Goal: Transaction & Acquisition: Purchase product/service

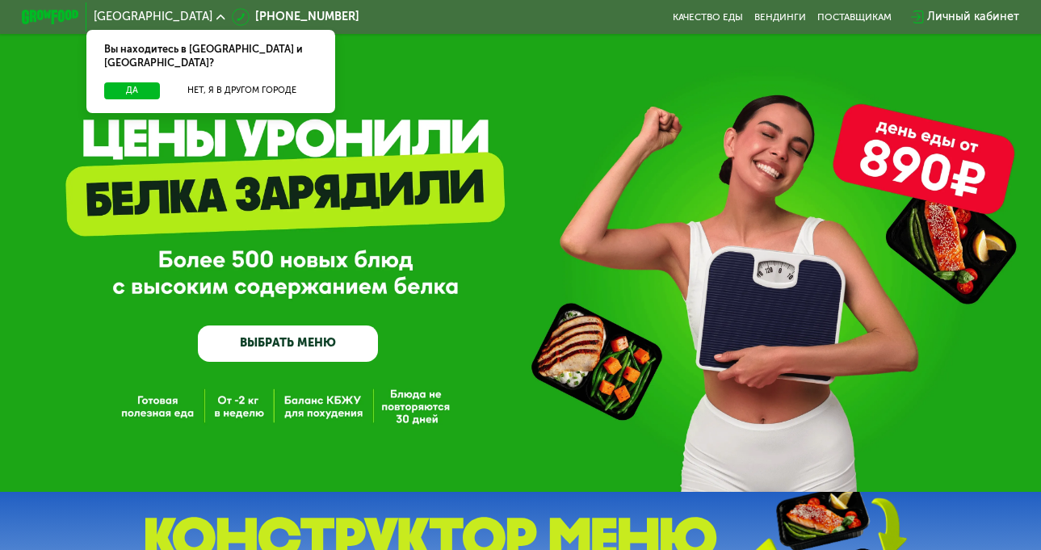
click at [145, 405] on div "GrowFood — доставка правильного питания ВЫБРАТЬ МЕНЮ" at bounding box center [520, 246] width 1041 height 492
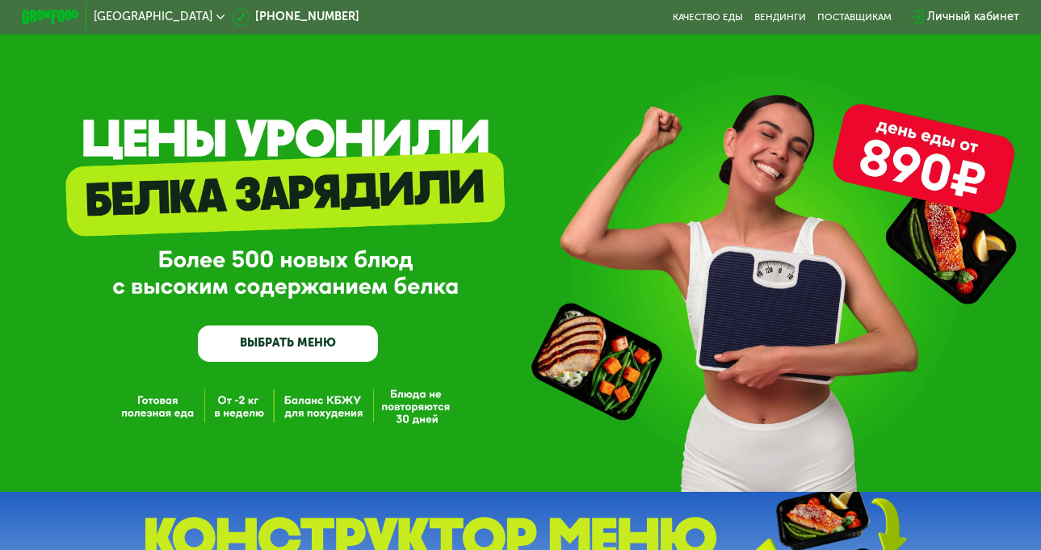
click at [284, 348] on link "ВЫБРАТЬ МЕНЮ" at bounding box center [288, 344] width 180 height 36
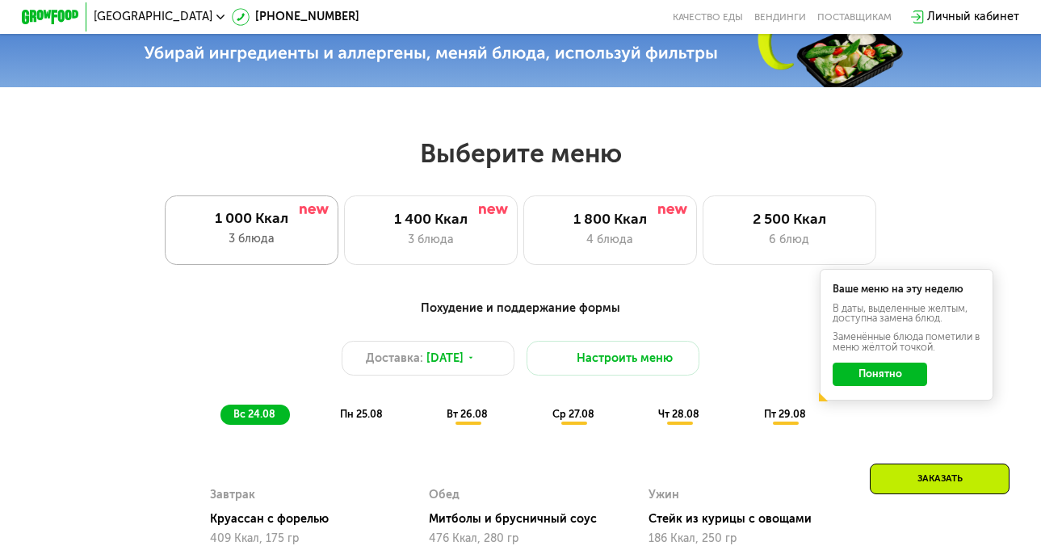
scroll to position [554, 0]
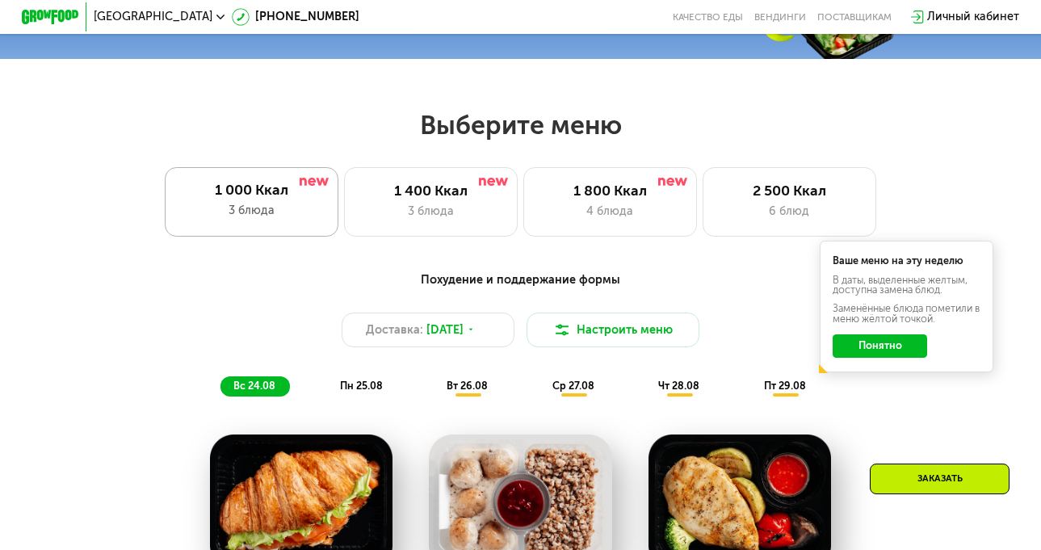
click at [264, 189] on div "1 000 Ккал" at bounding box center [251, 190] width 145 height 17
click at [232, 195] on div "1 000 Ккал" at bounding box center [251, 190] width 145 height 17
click at [476, 191] on div "1 400 Ккал" at bounding box center [430, 191] width 143 height 17
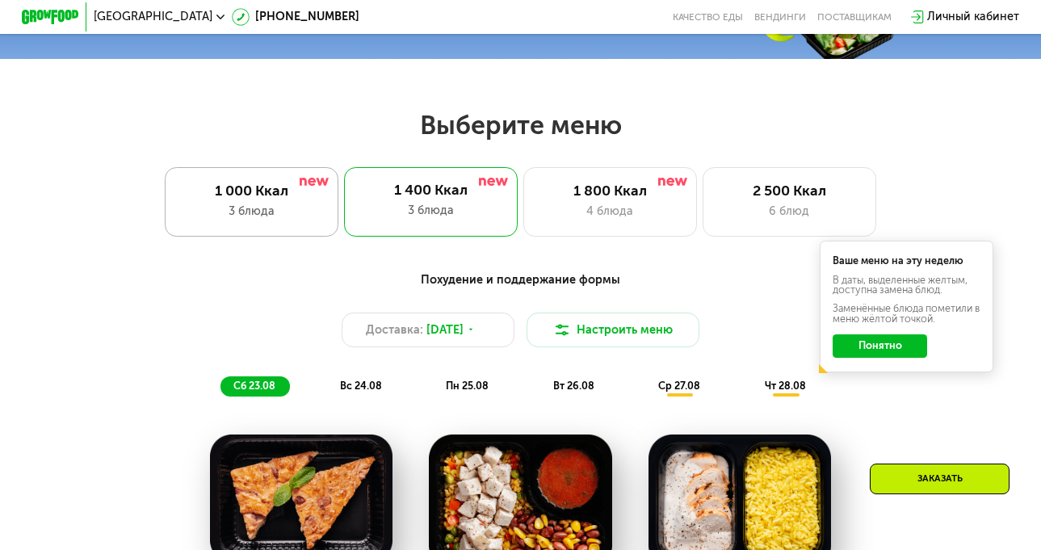
click at [237, 193] on div "1 000 Ккал" at bounding box center [251, 191] width 143 height 17
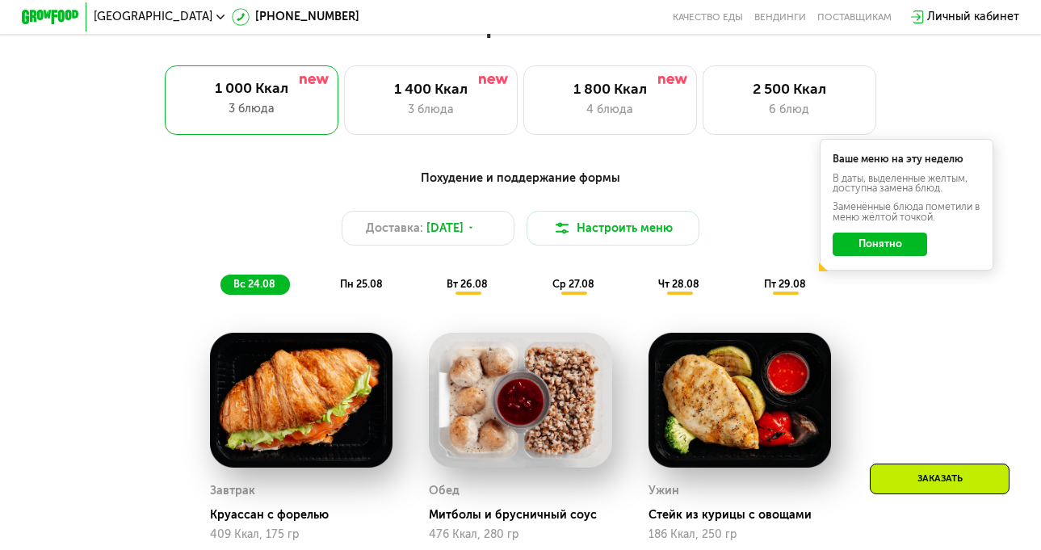
scroll to position [716, 0]
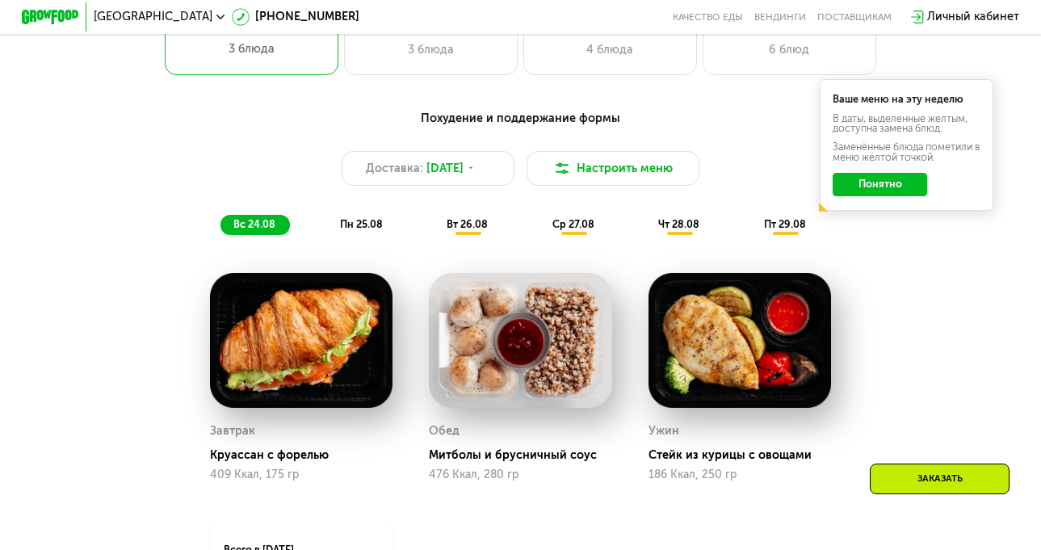
click at [434, 224] on div "пн 25.08" at bounding box center [468, 225] width 69 height 20
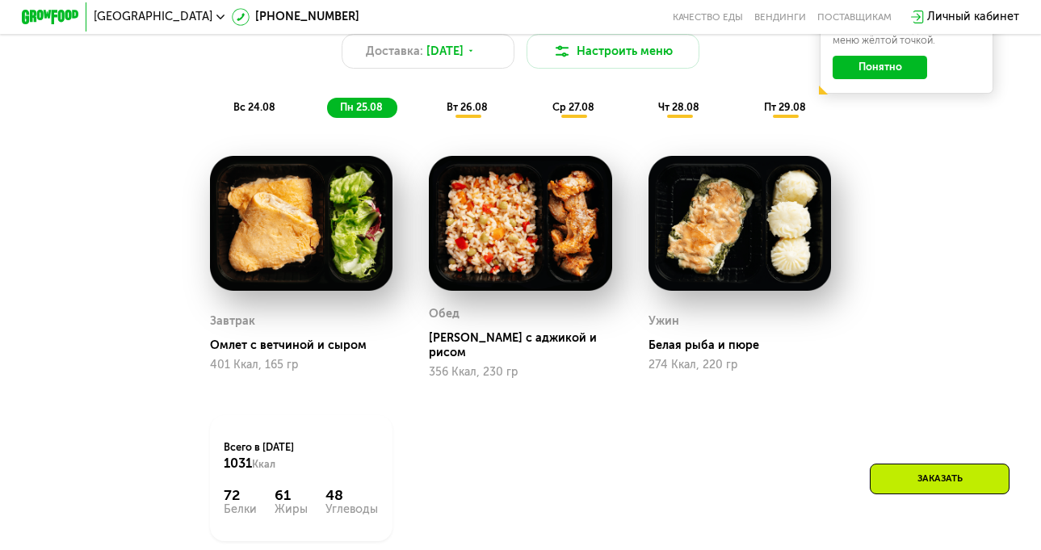
scroll to position [796, 0]
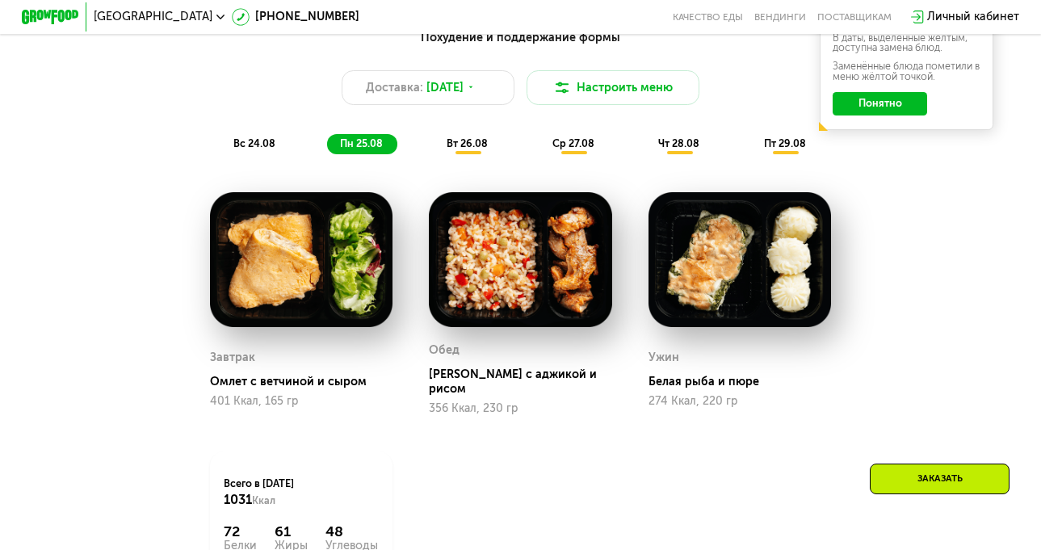
click at [460, 149] on span "вт 26.08" at bounding box center [467, 143] width 41 height 12
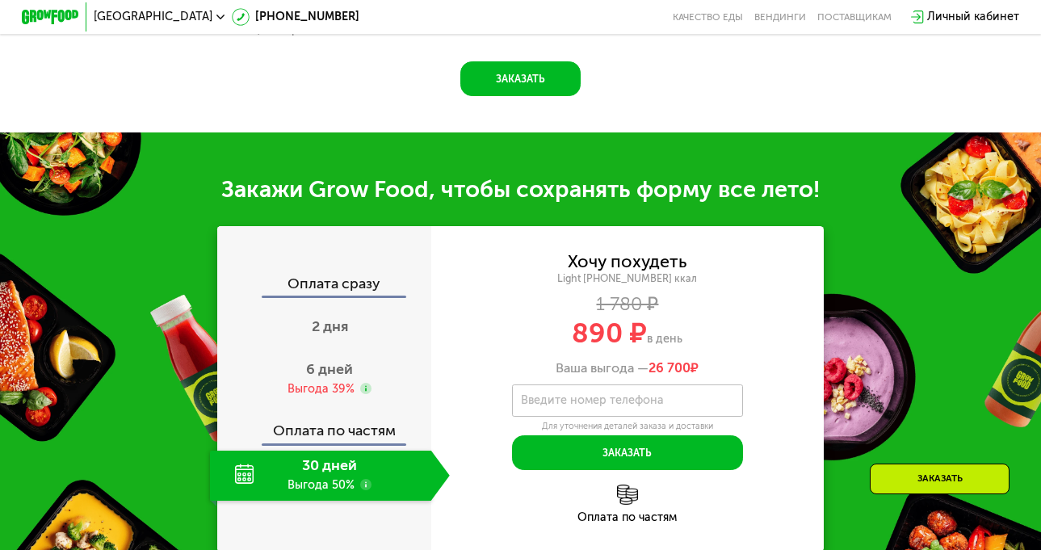
scroll to position [1443, 0]
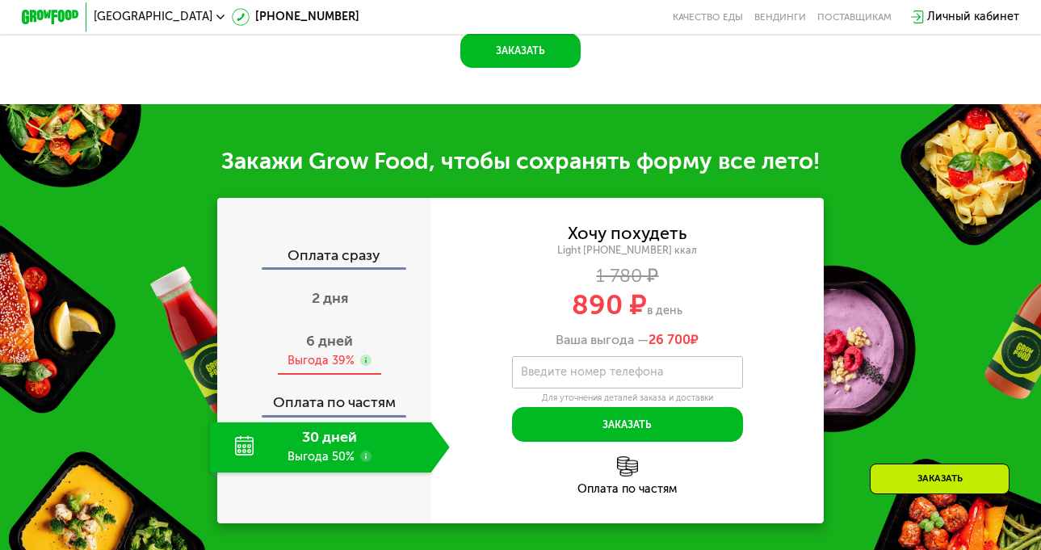
click at [320, 350] on span "6 дней" at bounding box center [329, 341] width 47 height 18
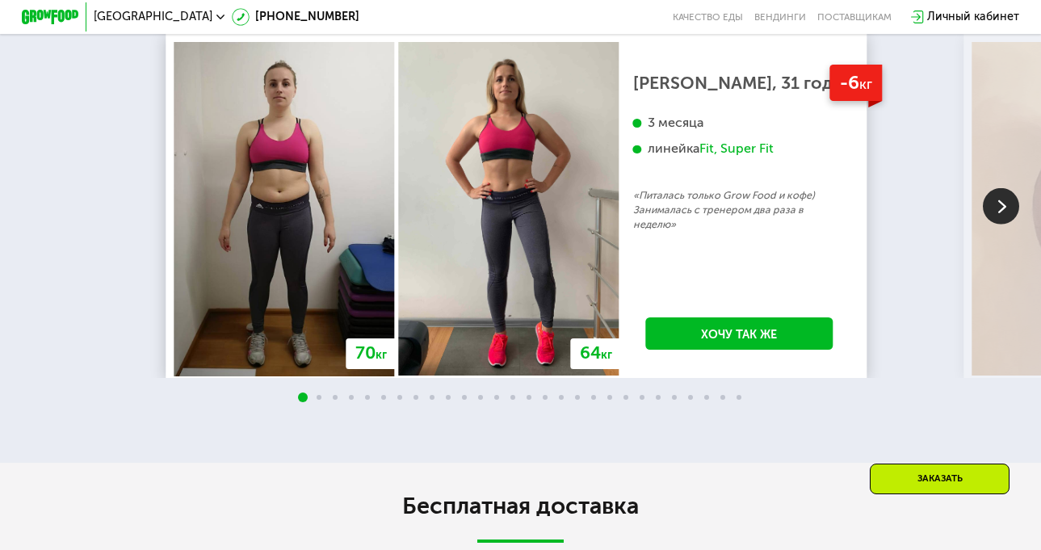
scroll to position [2493, 0]
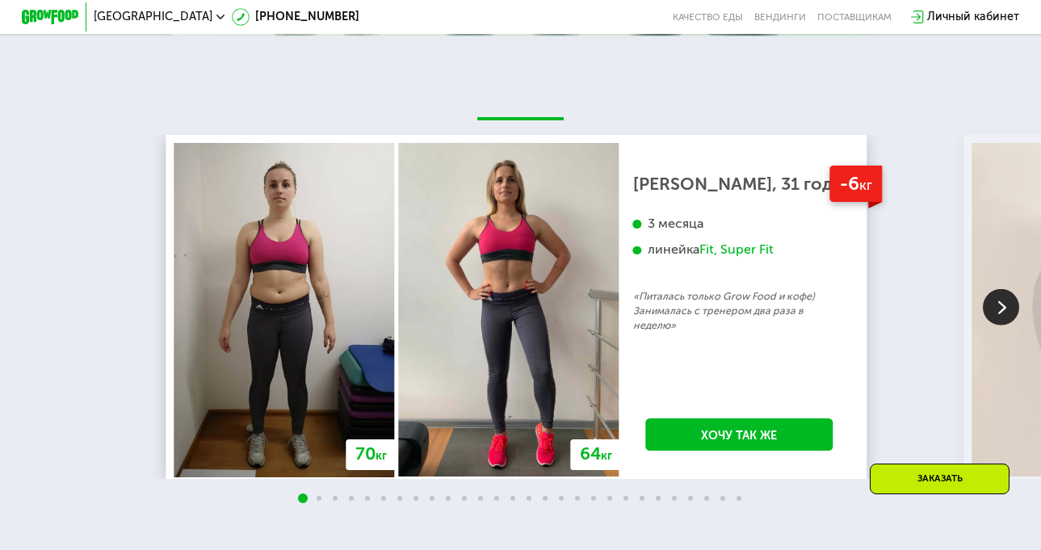
click at [1002, 326] on img at bounding box center [1001, 307] width 36 height 36
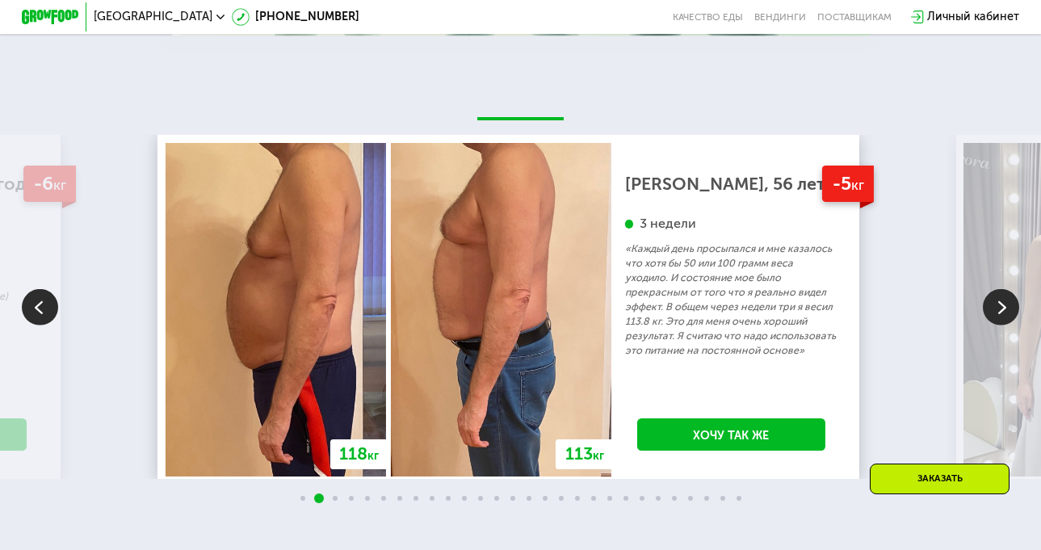
click at [1007, 325] on img at bounding box center [1001, 307] width 36 height 36
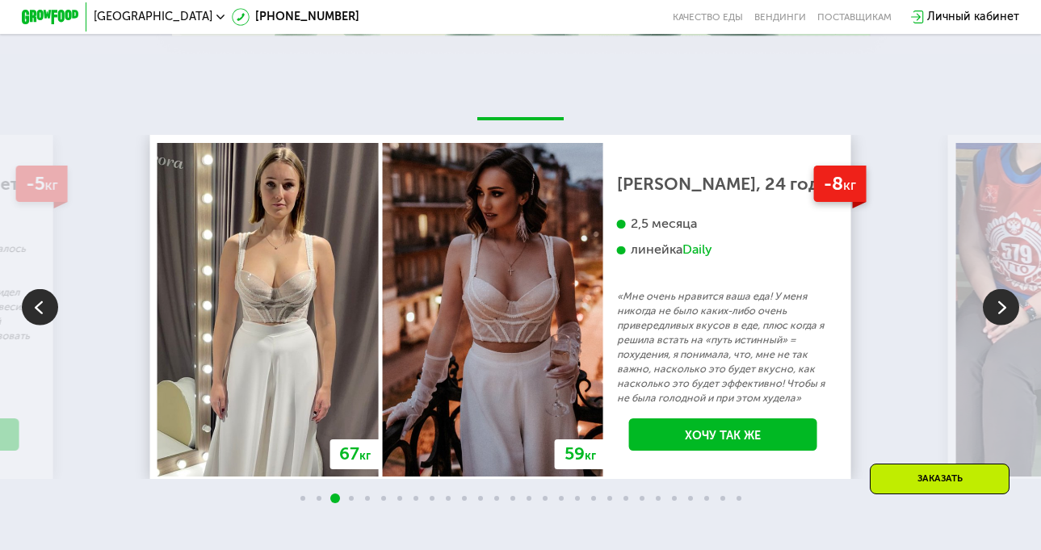
click at [1008, 324] on img at bounding box center [1001, 307] width 36 height 36
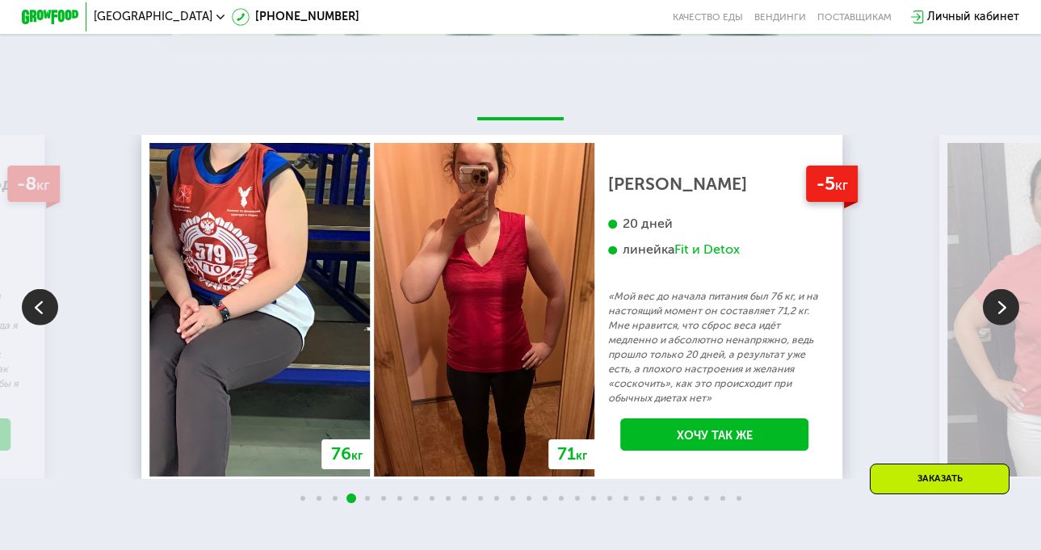
click at [1003, 325] on img at bounding box center [1001, 307] width 36 height 36
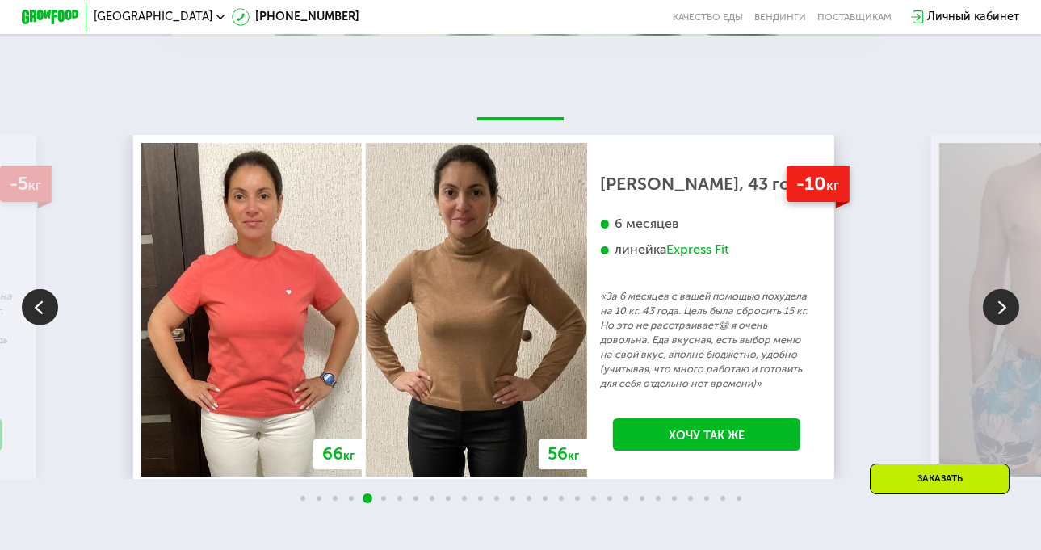
click at [1009, 323] on img at bounding box center [1001, 307] width 36 height 36
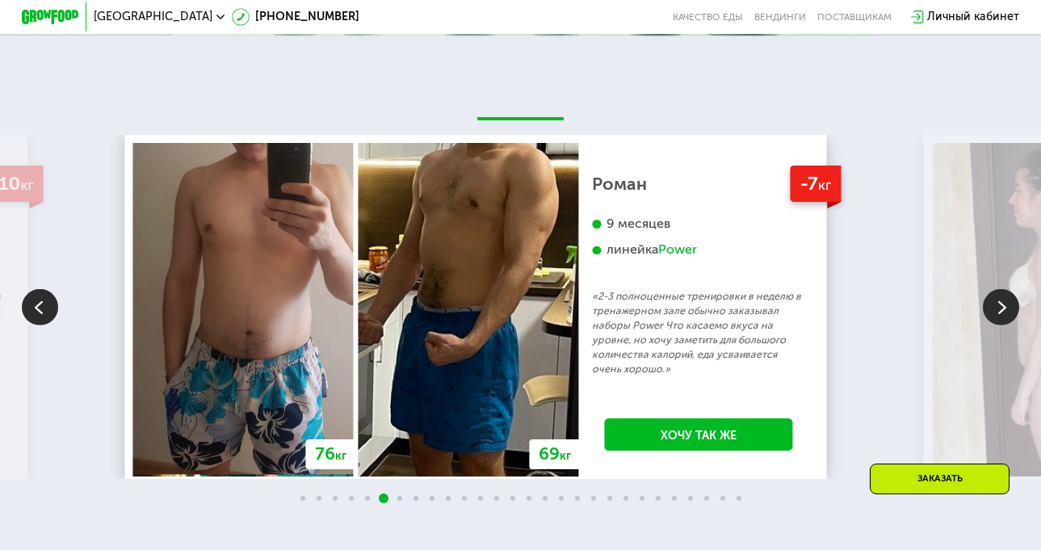
click at [1009, 323] on img at bounding box center [1001, 307] width 36 height 36
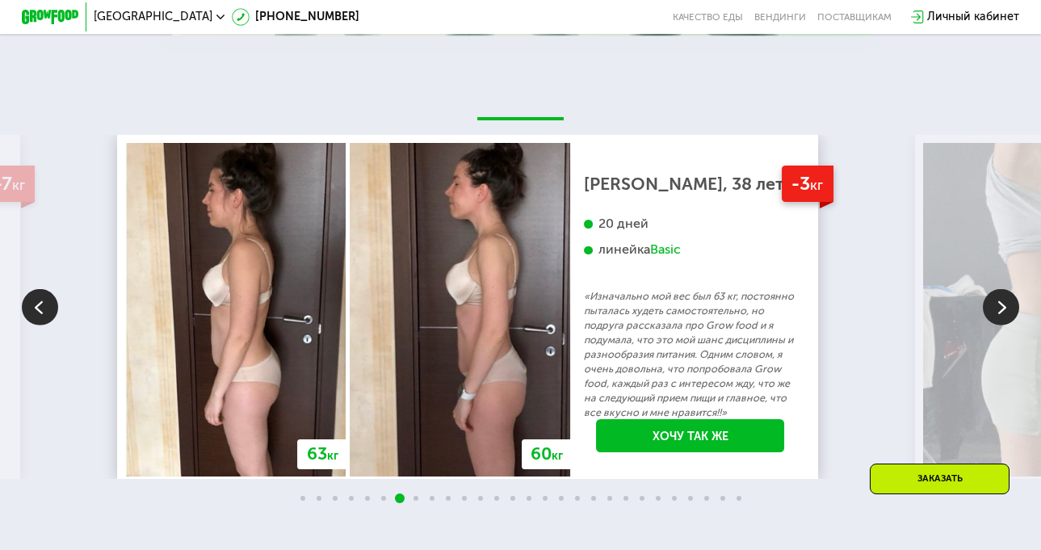
click at [1009, 323] on img at bounding box center [1001, 307] width 36 height 36
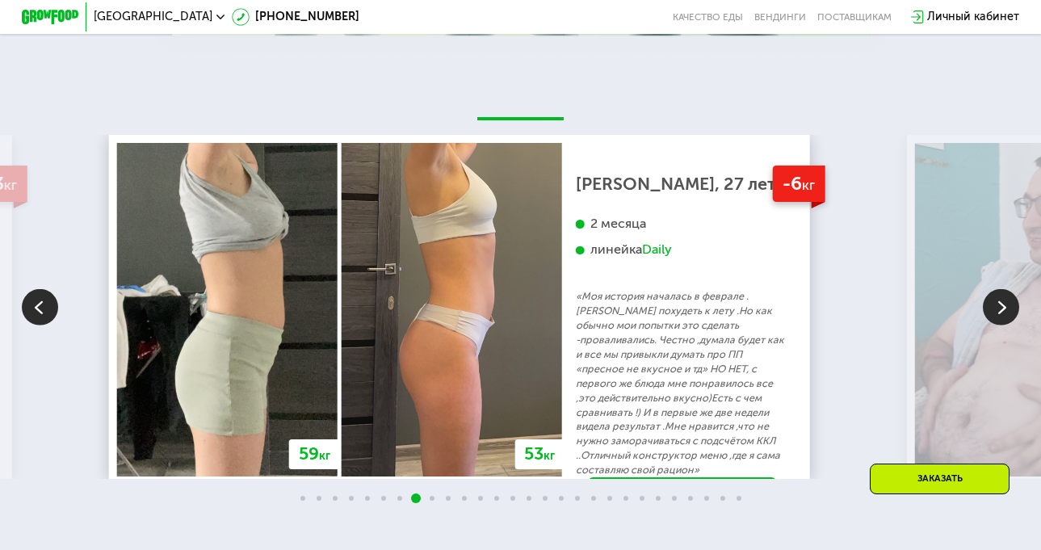
click at [1009, 323] on img at bounding box center [1001, 307] width 36 height 36
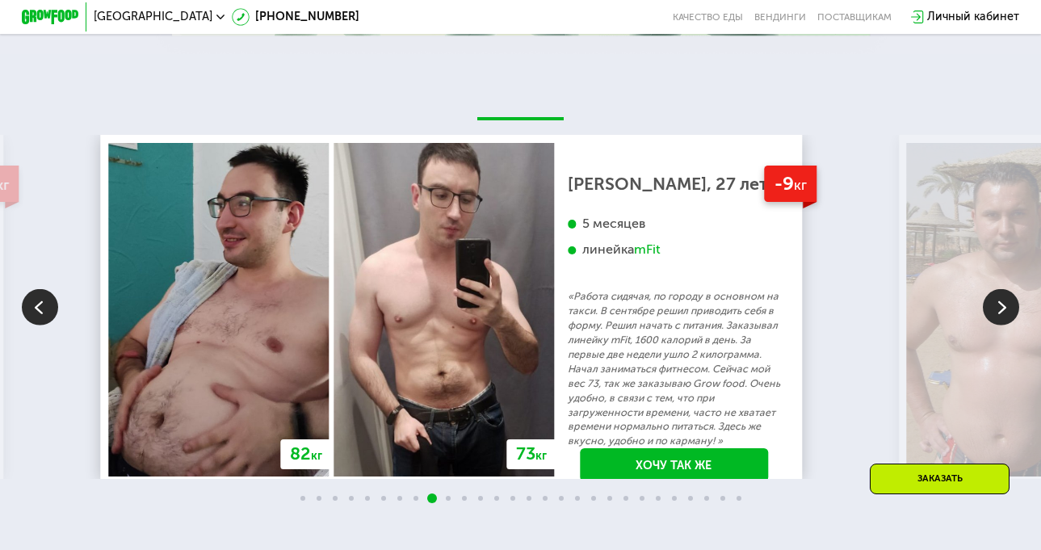
click at [1009, 323] on img at bounding box center [1001, 307] width 36 height 36
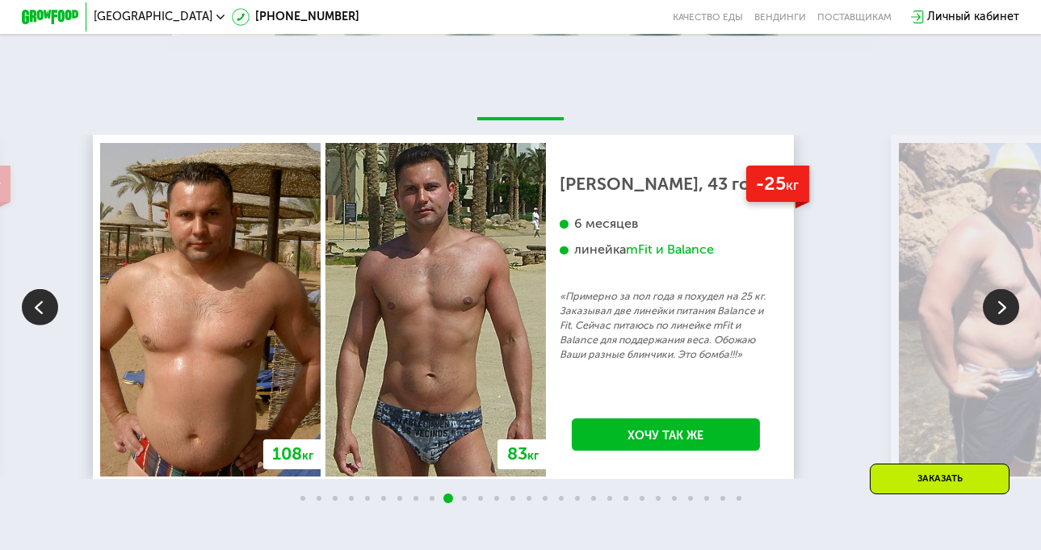
click at [1007, 323] on img at bounding box center [1001, 307] width 36 height 36
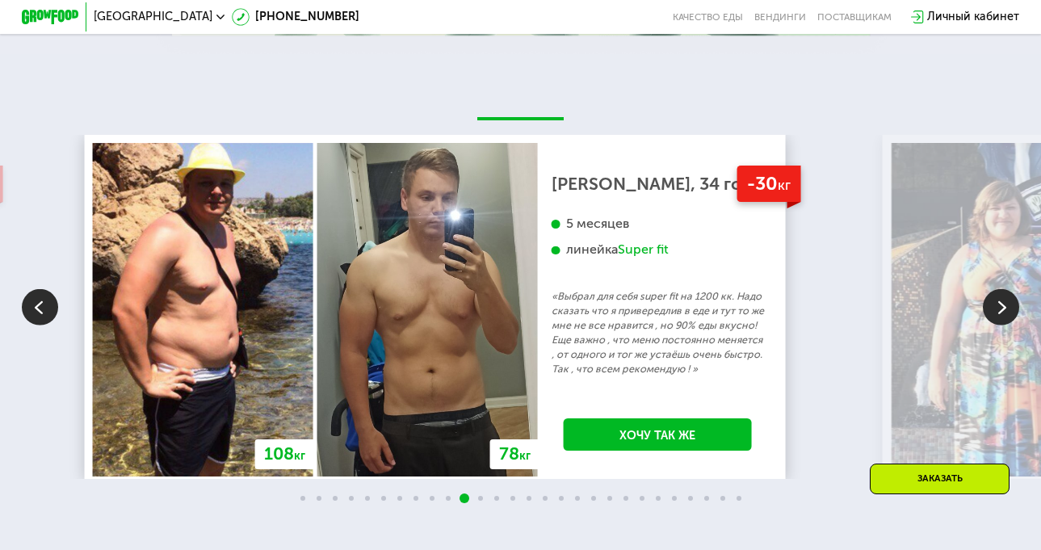
click at [1007, 323] on img at bounding box center [1001, 307] width 36 height 36
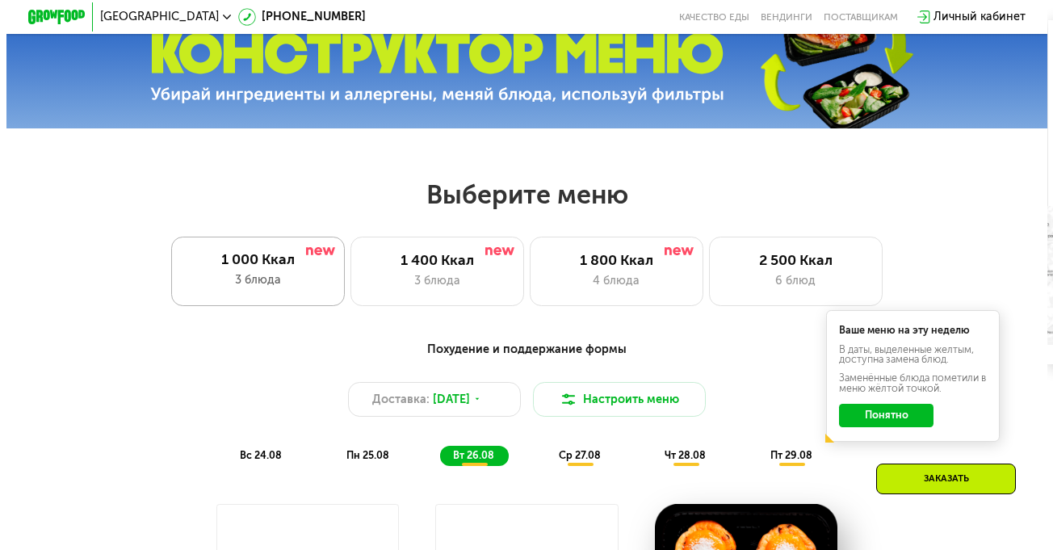
scroll to position [565, 0]
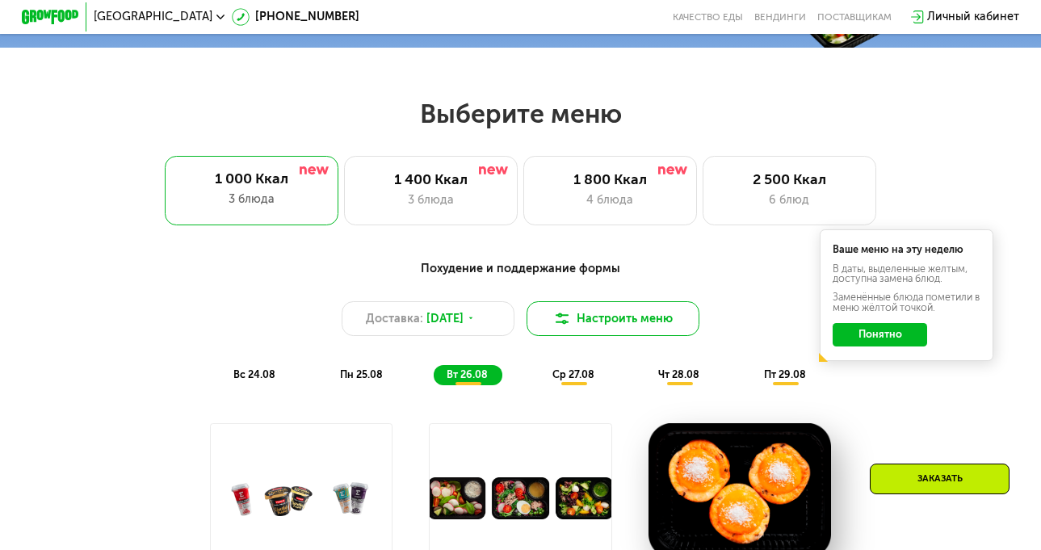
click at [614, 319] on button "Настроить меню" at bounding box center [614, 318] width 174 height 35
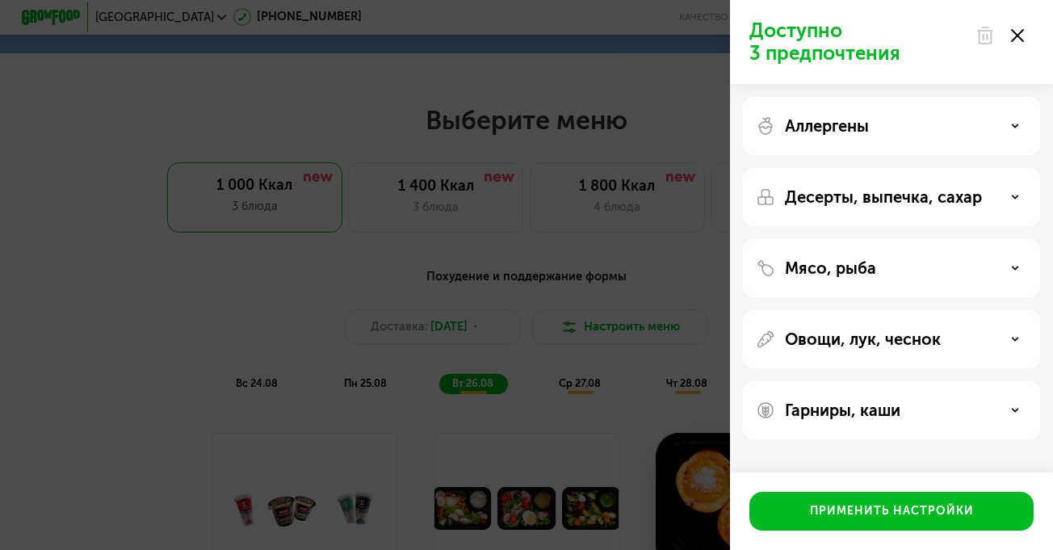
click at [1018, 192] on div "Десерты, выпечка, сахар" at bounding box center [891, 196] width 271 height 19
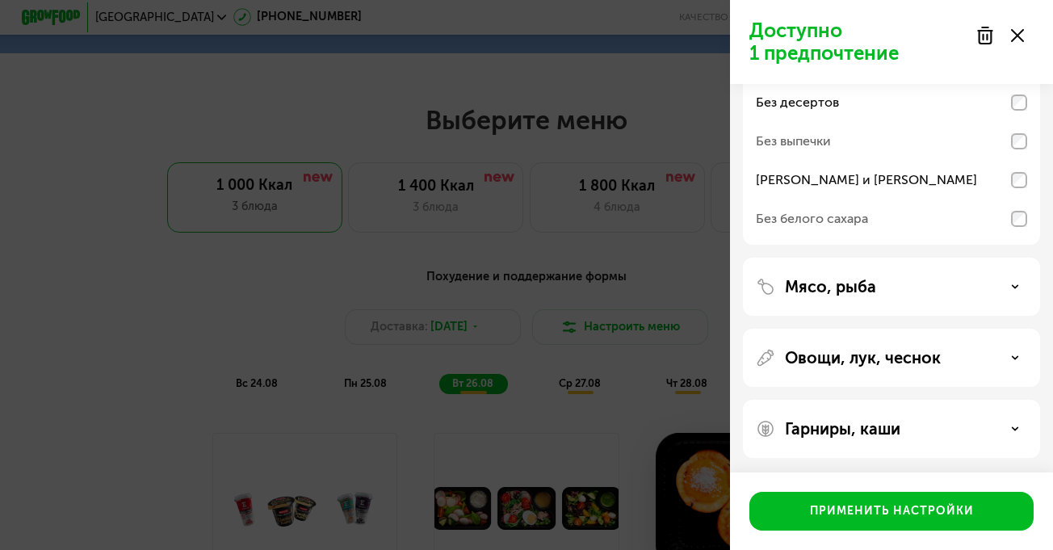
scroll to position [152, 0]
click at [1012, 285] on icon at bounding box center [1015, 285] width 8 height 8
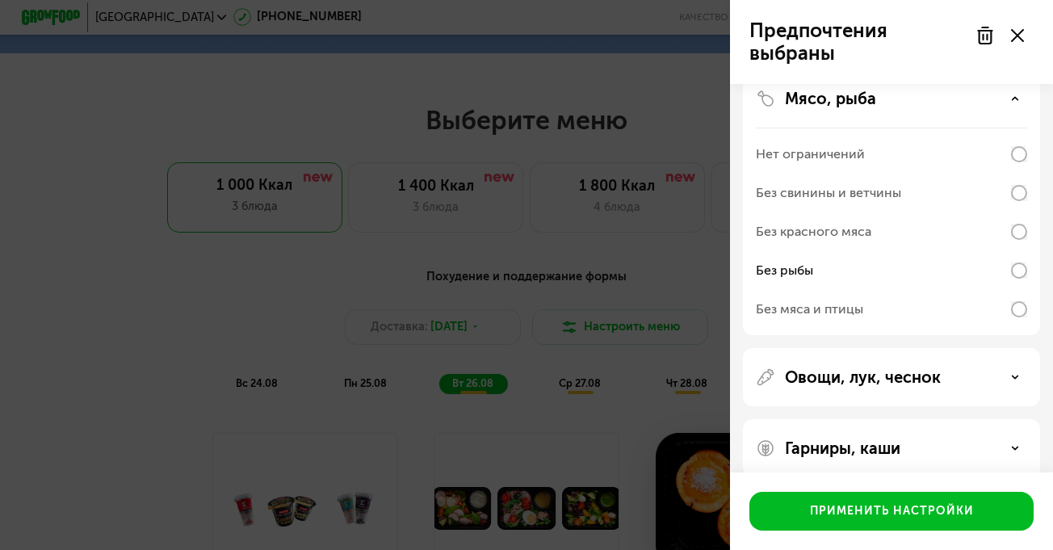
scroll to position [359, 0]
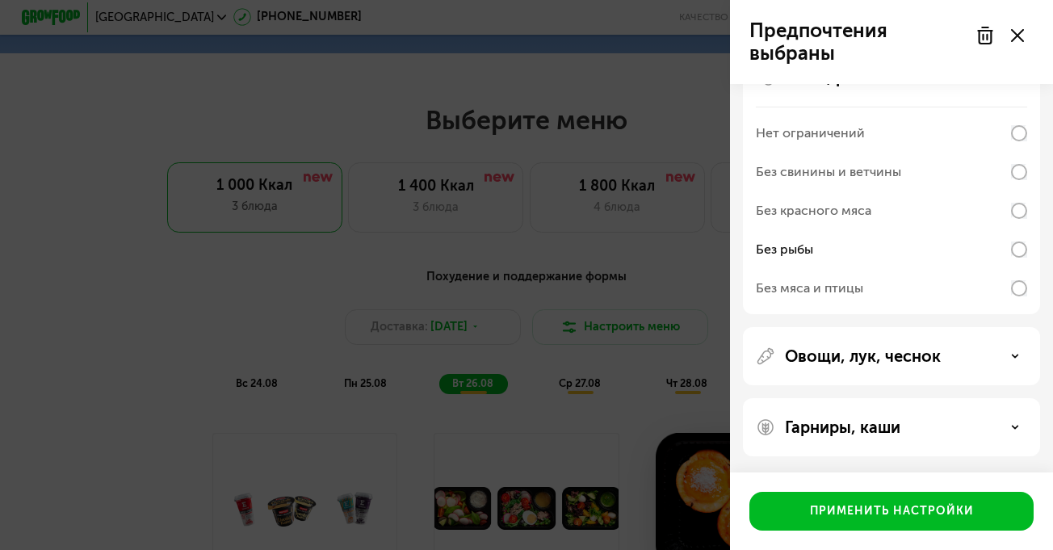
click at [1019, 352] on div "Овощи, лук, чеснок" at bounding box center [891, 356] width 271 height 19
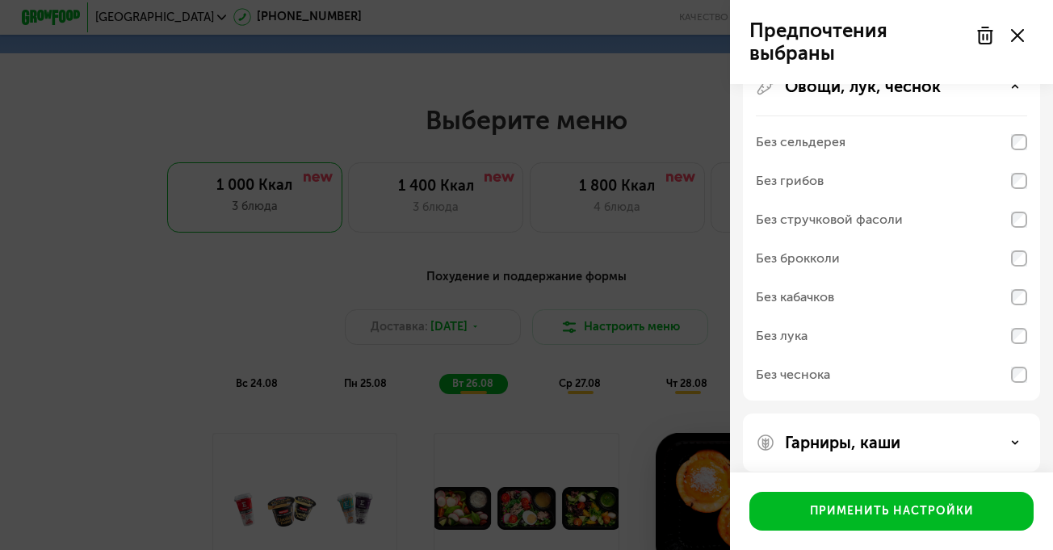
scroll to position [645, 0]
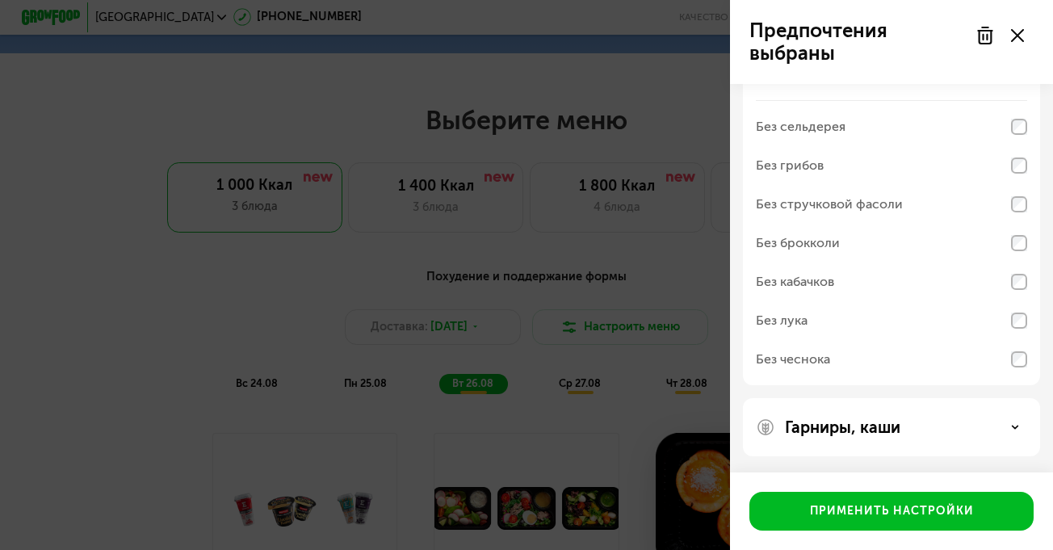
click at [1014, 423] on icon at bounding box center [1015, 427] width 8 height 8
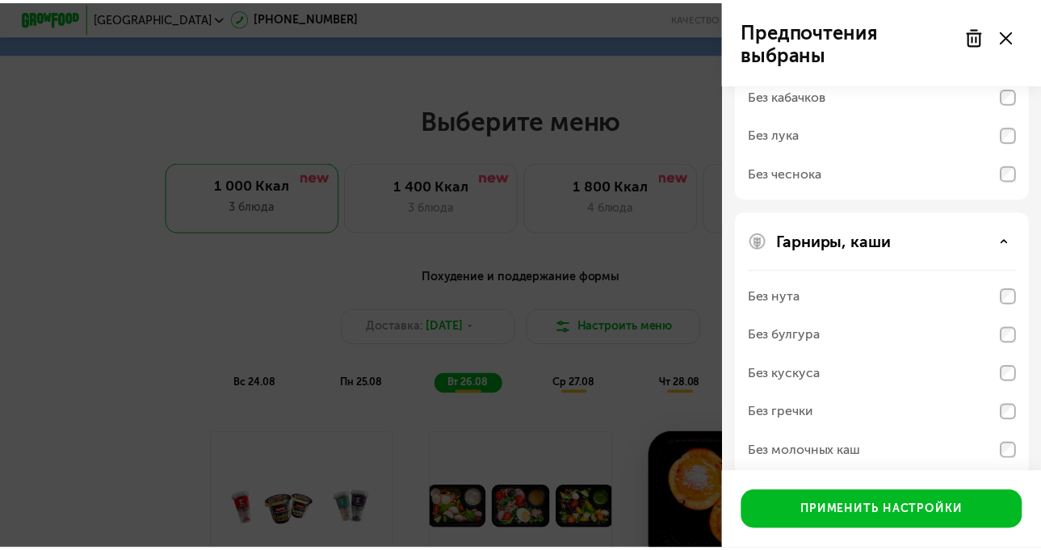
scroll to position [852, 0]
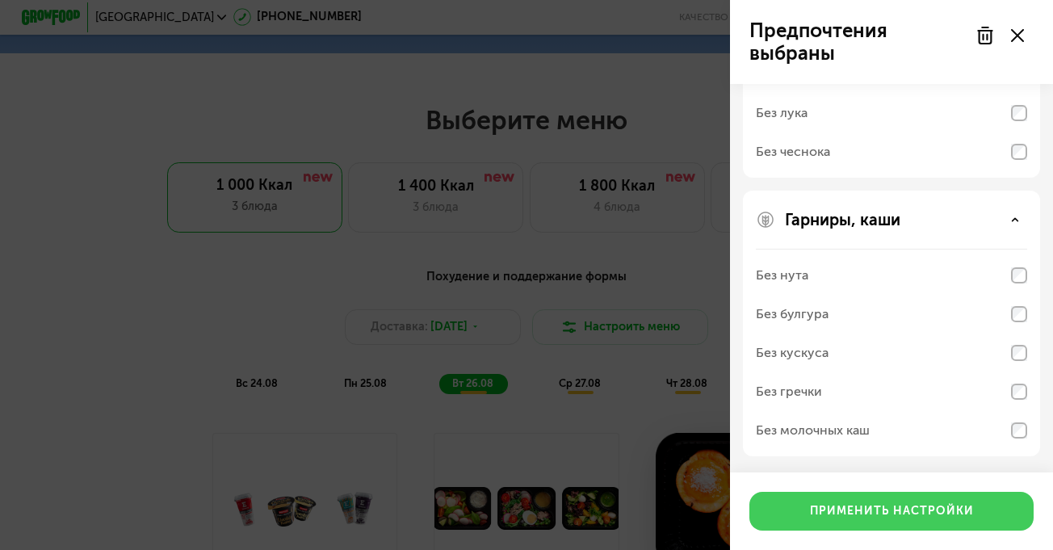
click at [912, 505] on div "Применить настройки" at bounding box center [892, 511] width 164 height 16
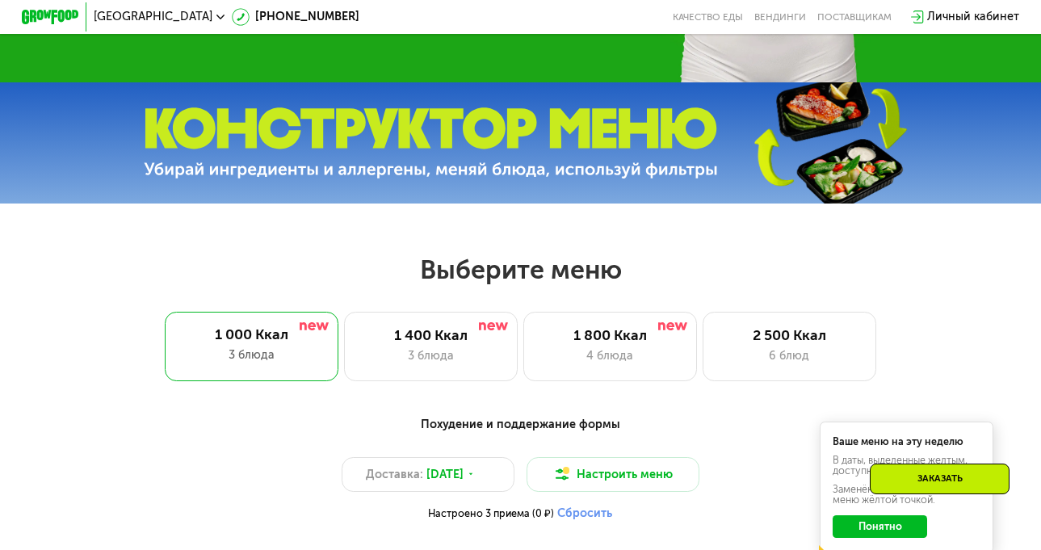
scroll to position [404, 0]
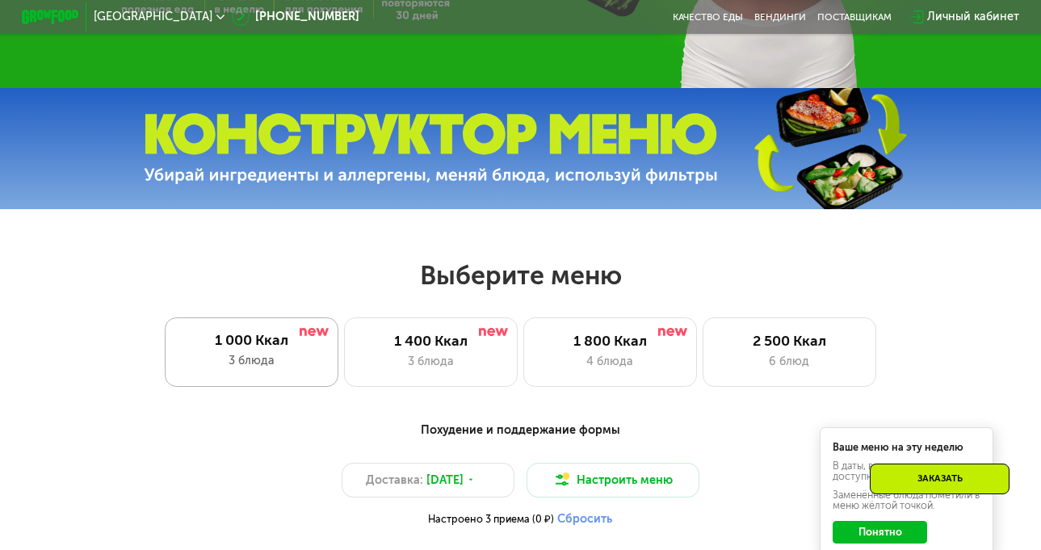
click at [281, 358] on div "1 000 Ккал 3 блюда" at bounding box center [252, 351] width 174 height 69
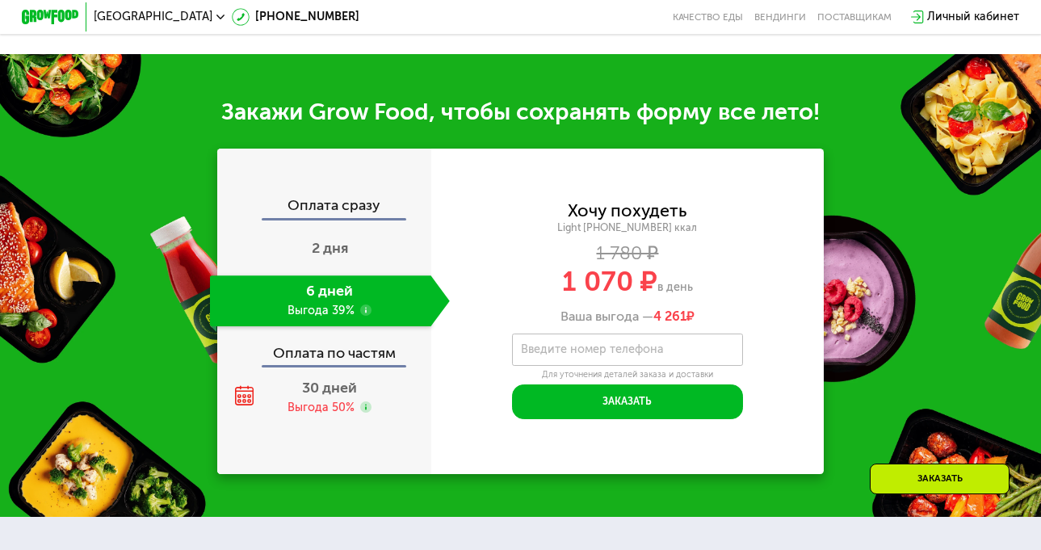
scroll to position [1535, 0]
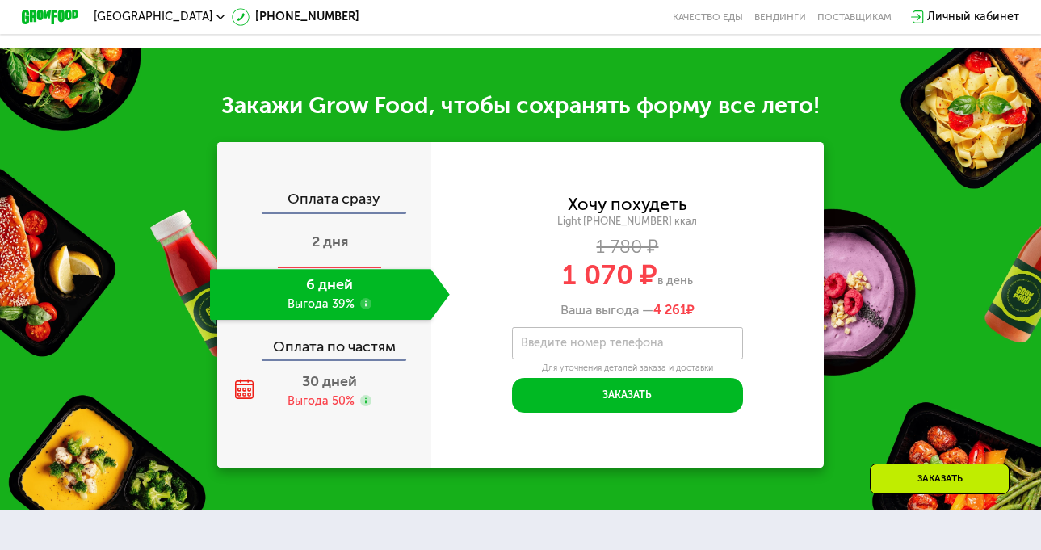
click at [339, 250] on span "2 дня" at bounding box center [330, 242] width 36 height 18
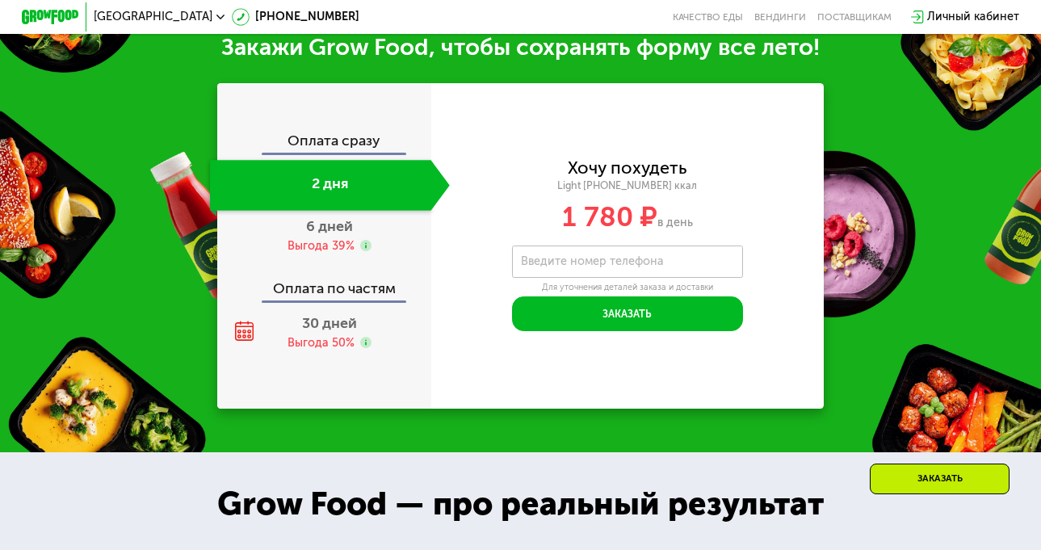
scroll to position [1406, 0]
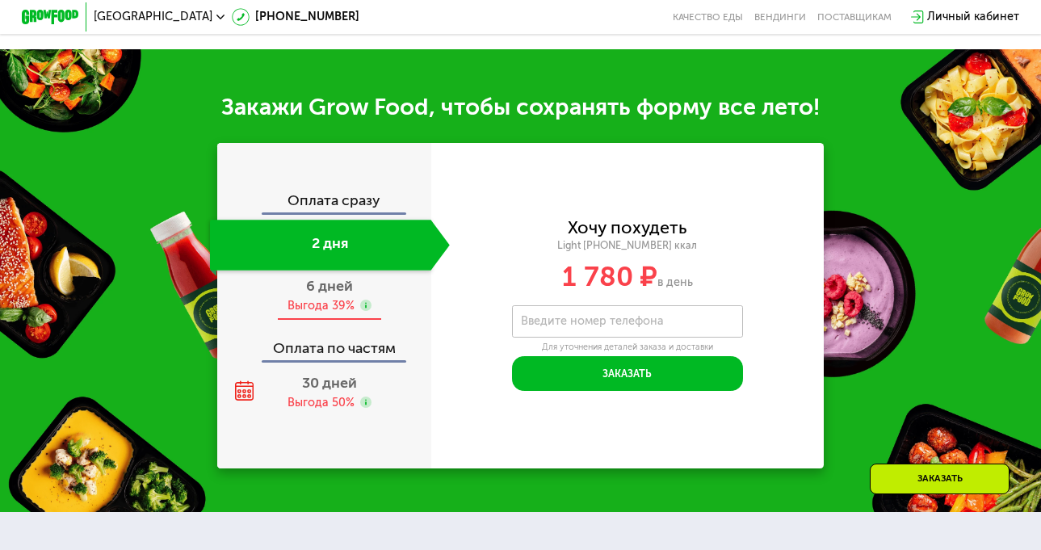
click at [347, 312] on div "6 дней Выгода 39%" at bounding box center [330, 296] width 240 height 51
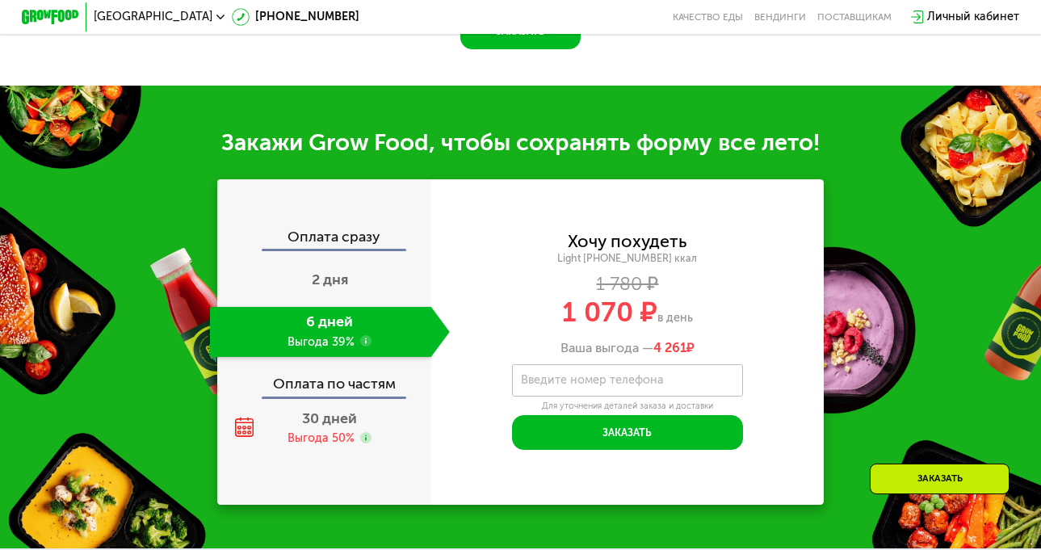
scroll to position [1443, 0]
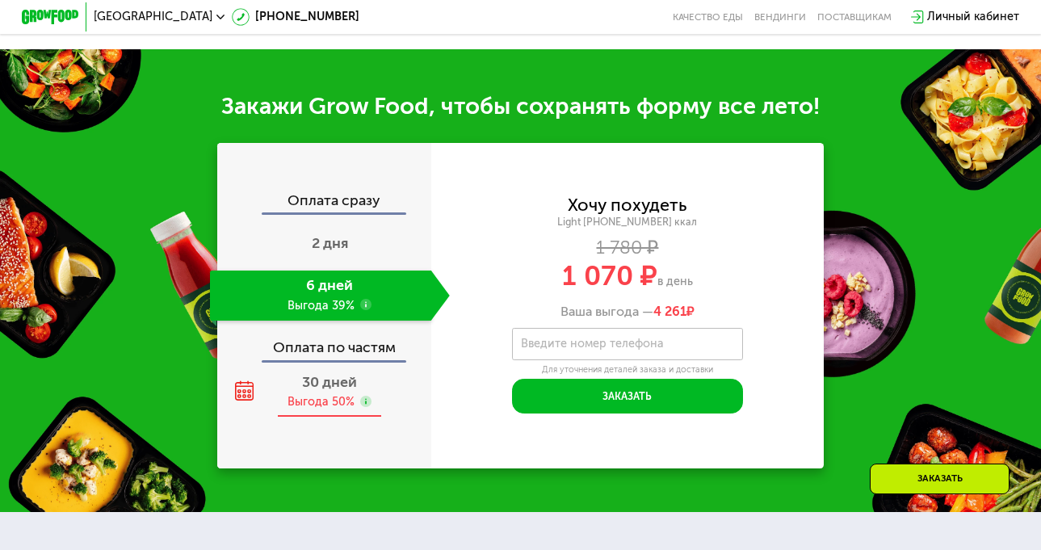
click at [321, 391] on span "30 дней" at bounding box center [329, 382] width 55 height 18
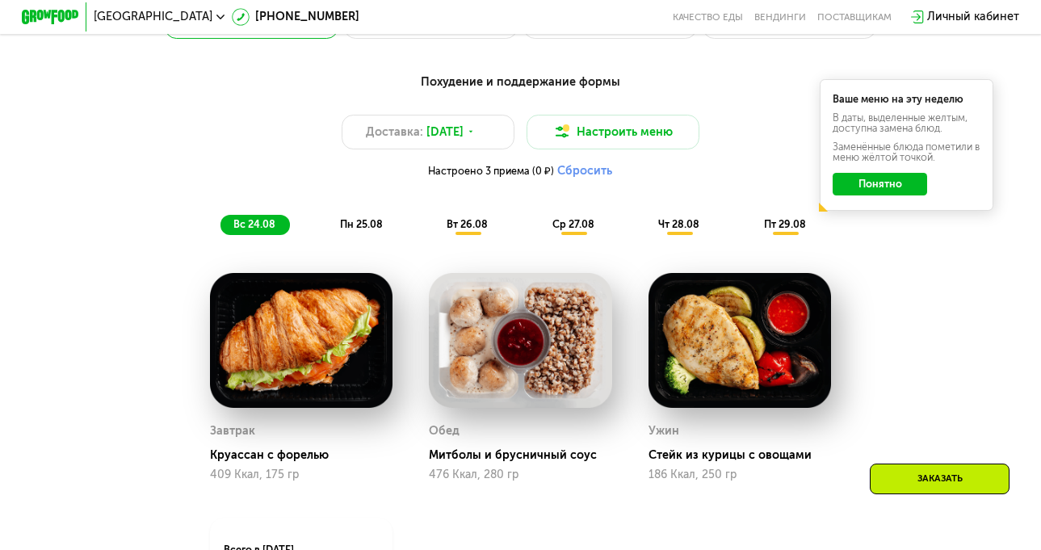
scroll to position [716, 0]
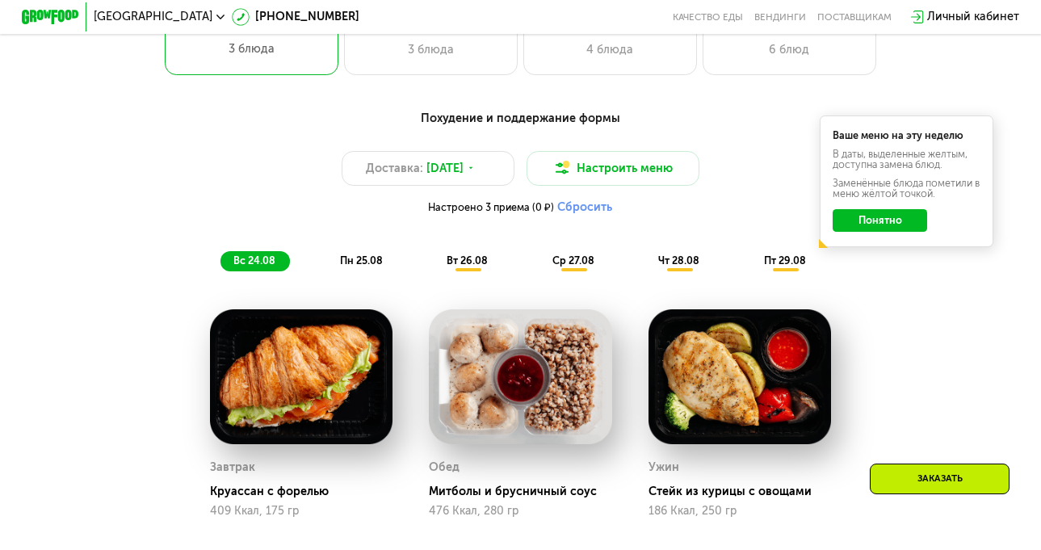
click at [365, 267] on span "пн 25.08" at bounding box center [361, 260] width 43 height 12
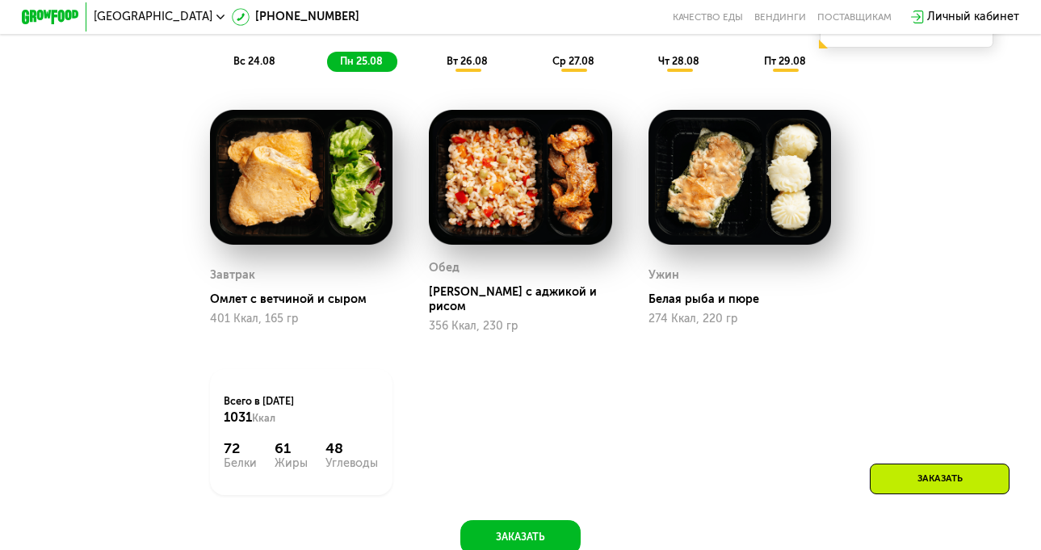
scroll to position [877, 0]
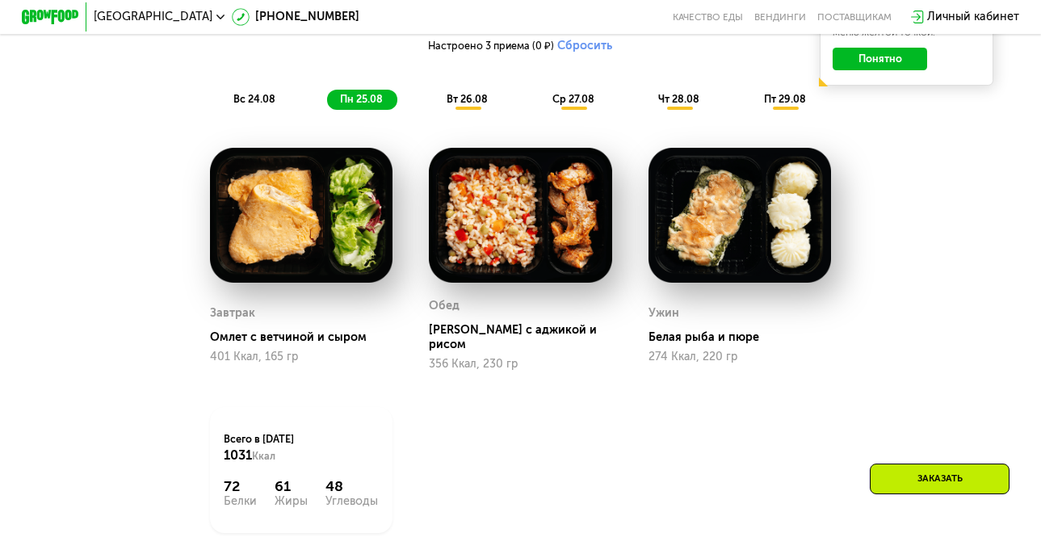
click at [466, 104] on span "вт 26.08" at bounding box center [467, 99] width 41 height 12
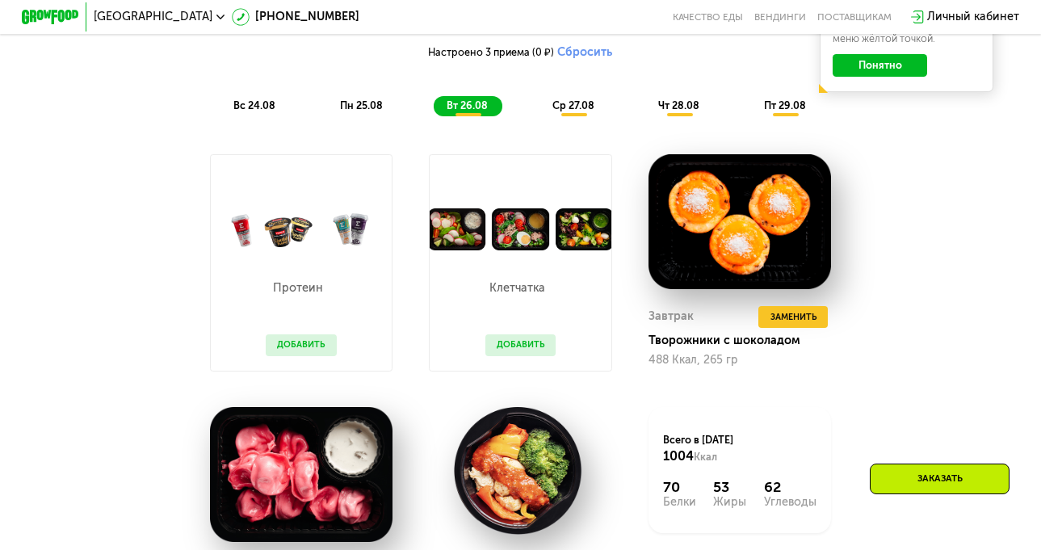
scroll to position [796, 0]
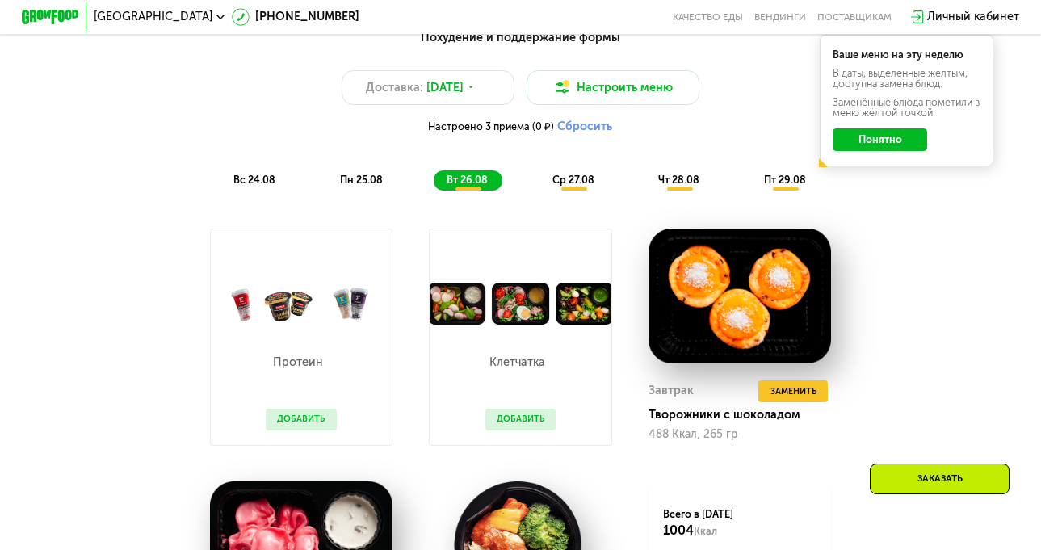
click at [572, 186] on span "ср 27.08" at bounding box center [574, 180] width 42 height 12
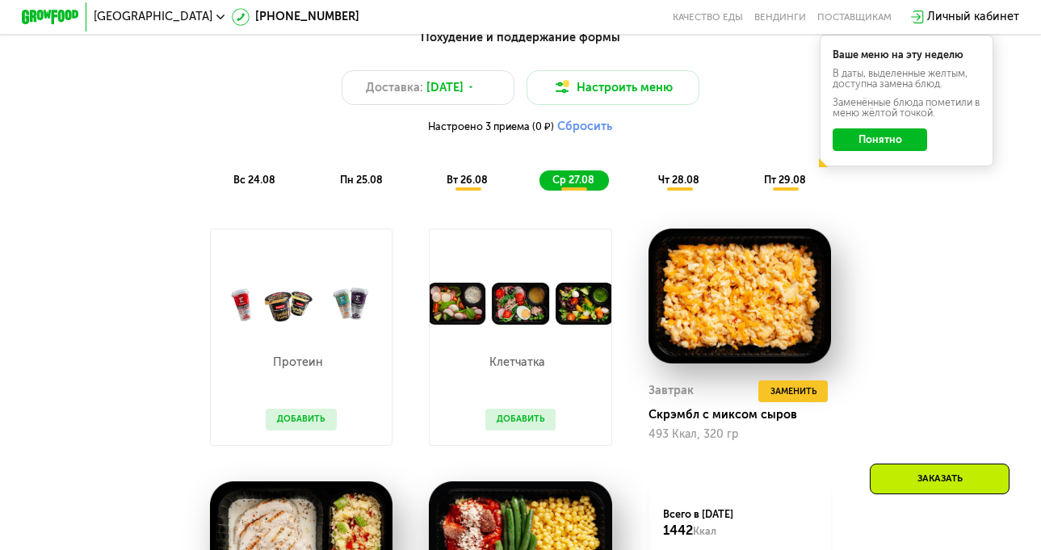
click at [683, 179] on div "Похудение и поддержание формы Доставка: 23 авг, сб Настроить меню Настроено 3 п…" at bounding box center [521, 110] width 856 height 162
click at [680, 186] on span "чт 28.08" at bounding box center [678, 180] width 41 height 12
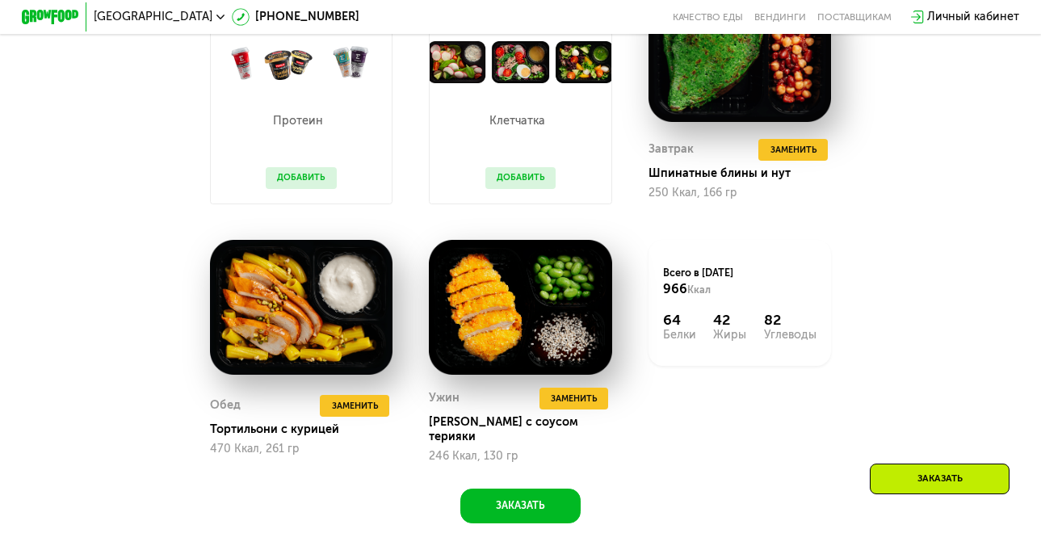
scroll to position [1039, 0]
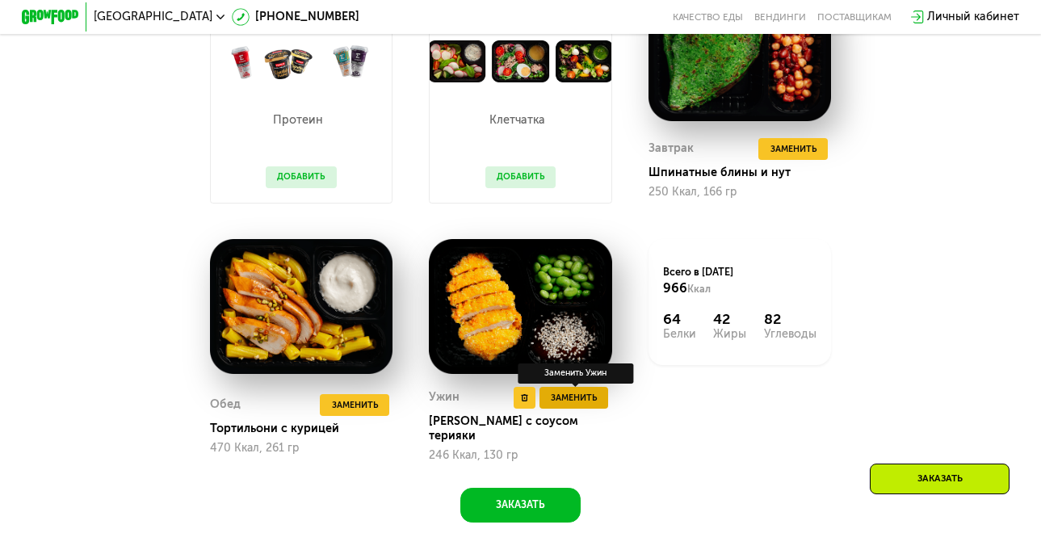
click at [583, 405] on span "Заменить" at bounding box center [574, 398] width 46 height 15
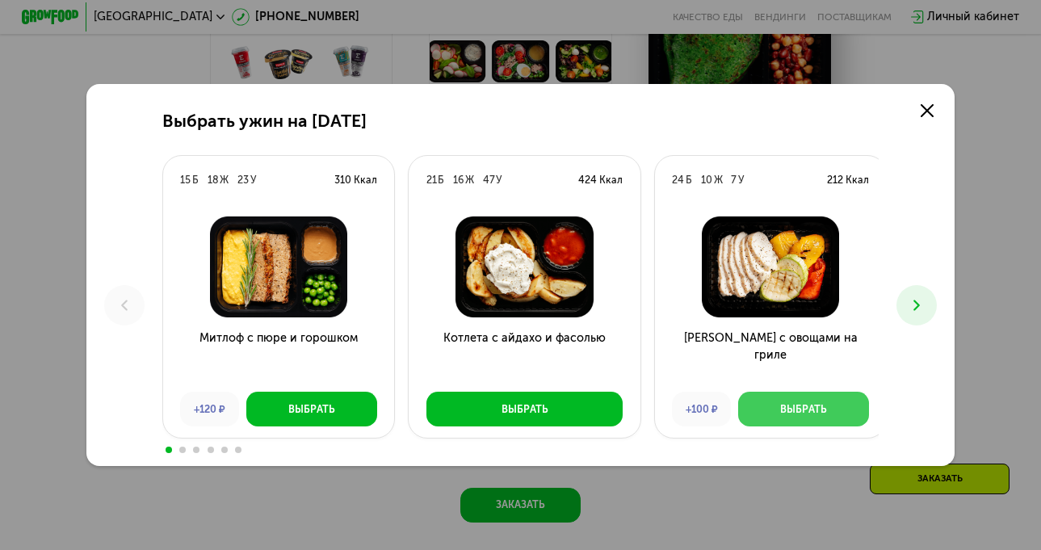
click at [807, 414] on div "Выбрать" at bounding box center [803, 409] width 47 height 15
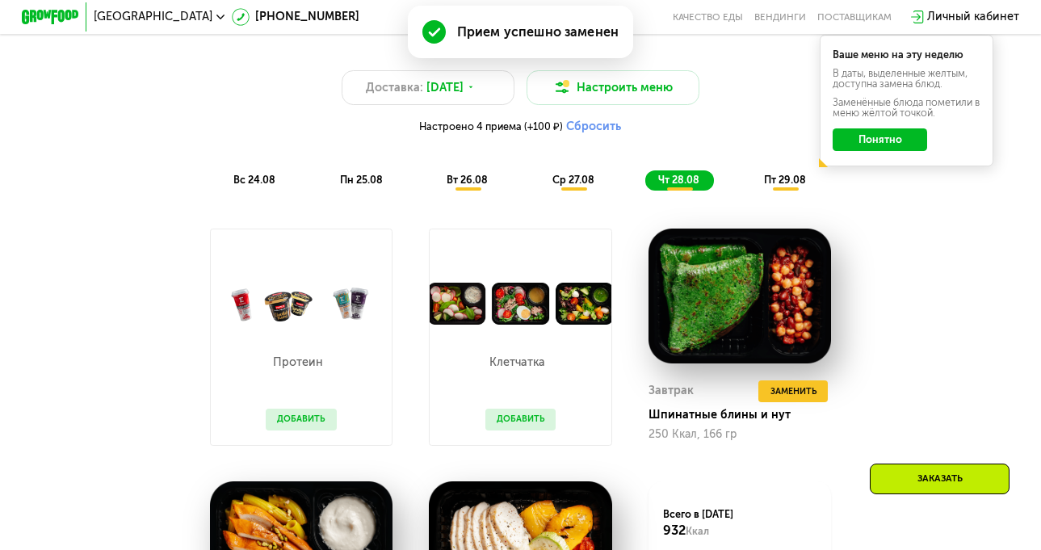
scroll to position [716, 0]
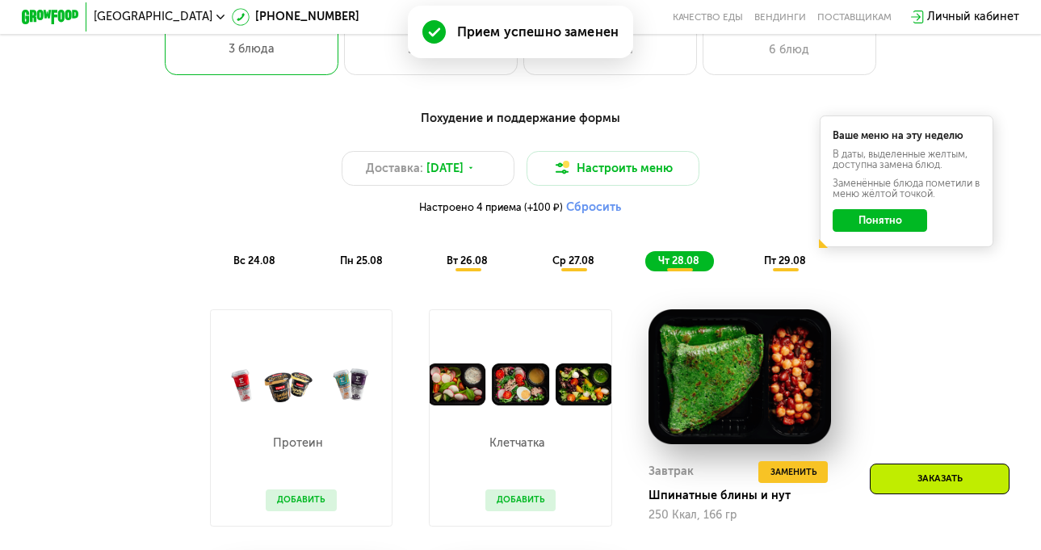
click at [782, 267] on span "пт 29.08" at bounding box center [785, 260] width 42 height 12
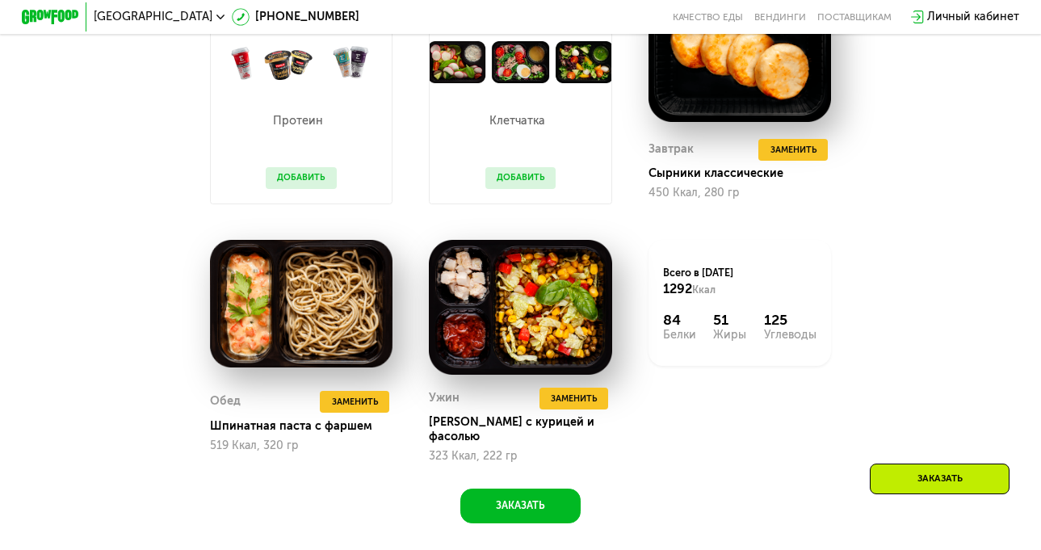
scroll to position [1039, 0]
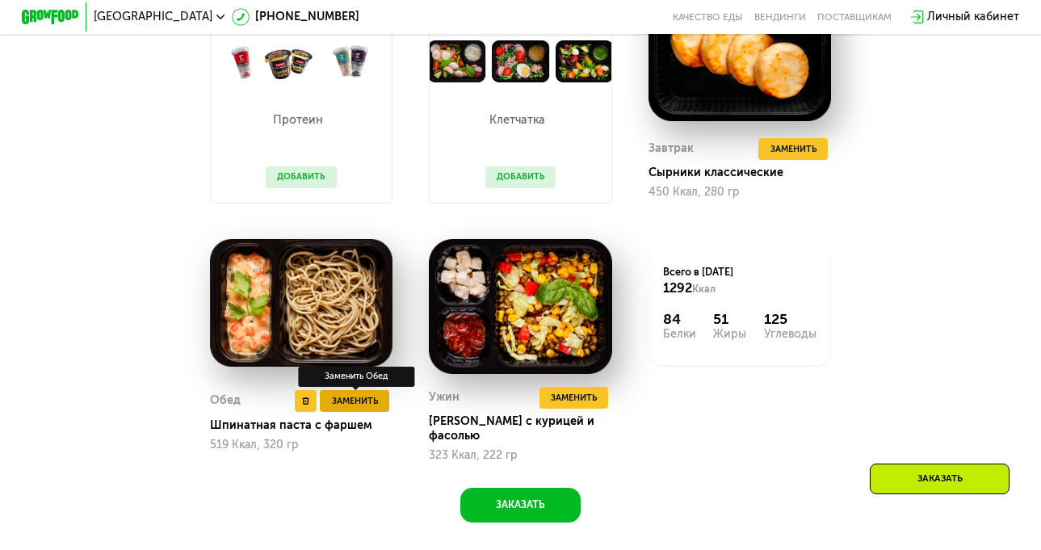
click at [359, 405] on span "Заменить" at bounding box center [355, 401] width 46 height 15
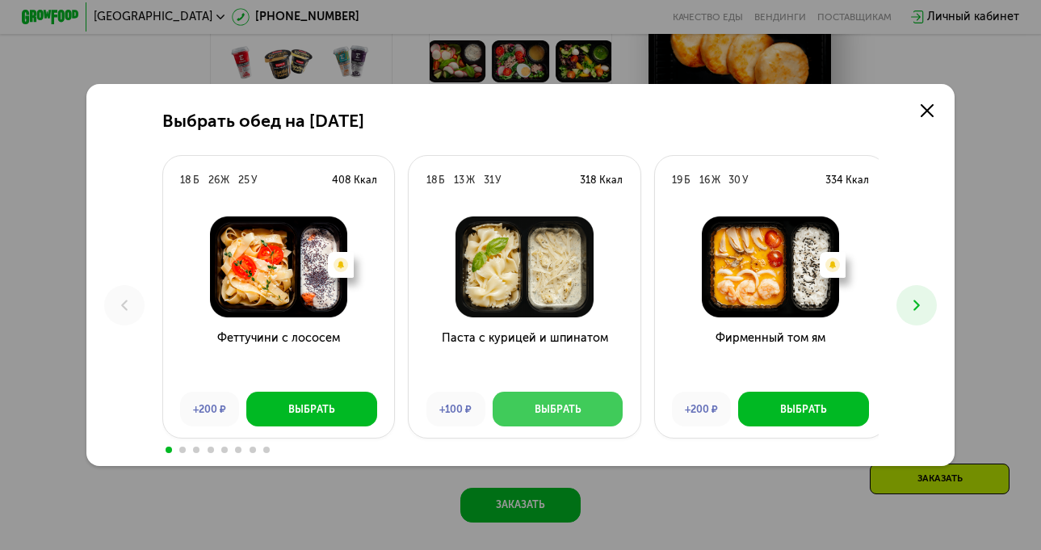
click at [554, 411] on div "Выбрать" at bounding box center [558, 409] width 47 height 15
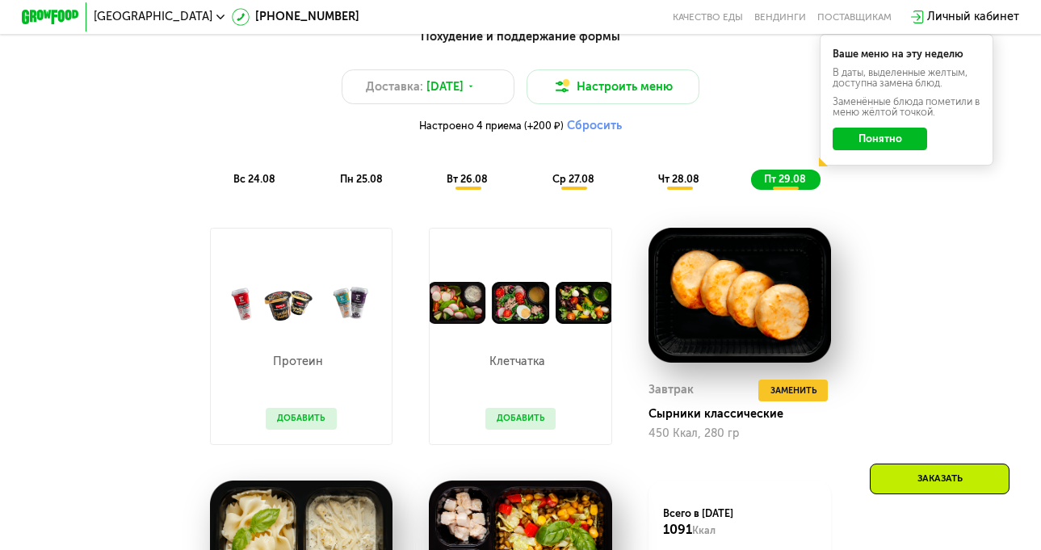
scroll to position [796, 0]
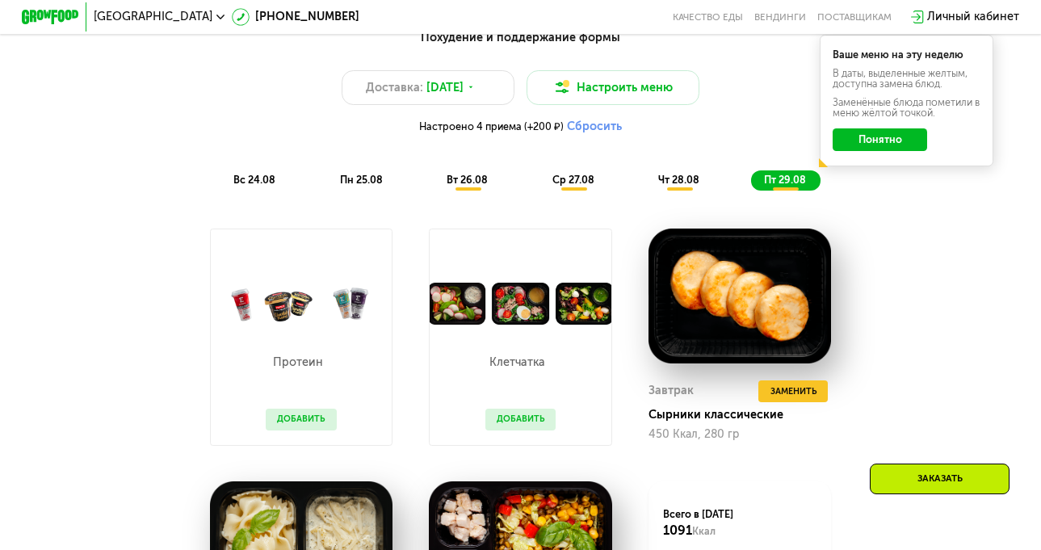
click at [249, 183] on span "вс 24.08" at bounding box center [254, 180] width 42 height 12
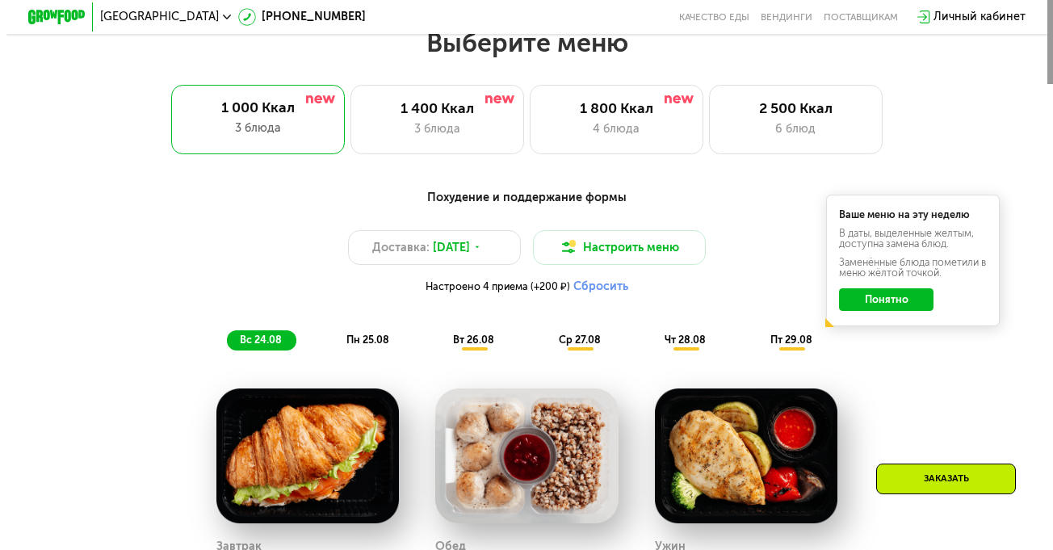
scroll to position [635, 0]
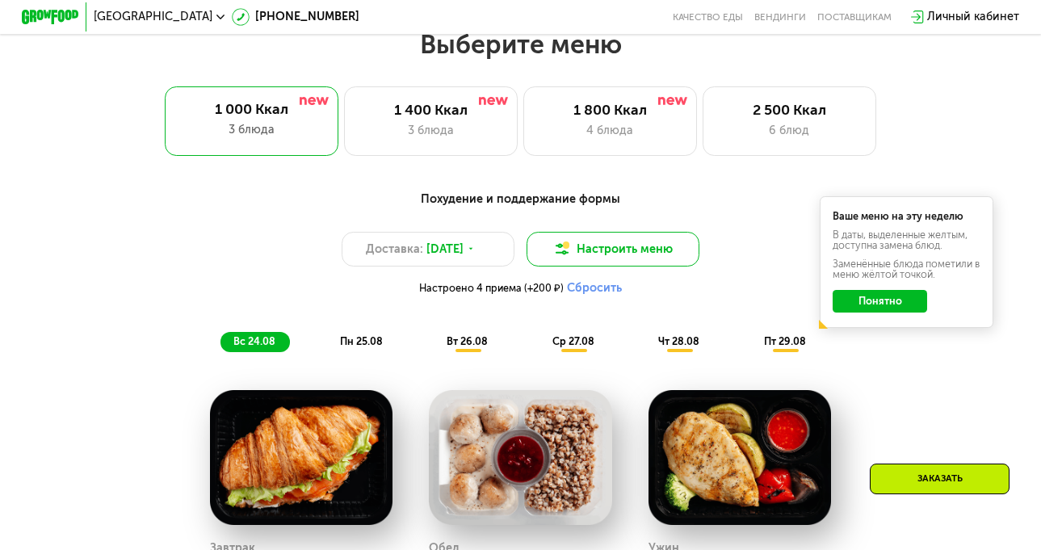
click at [632, 252] on button "Настроить меню" at bounding box center [614, 249] width 174 height 35
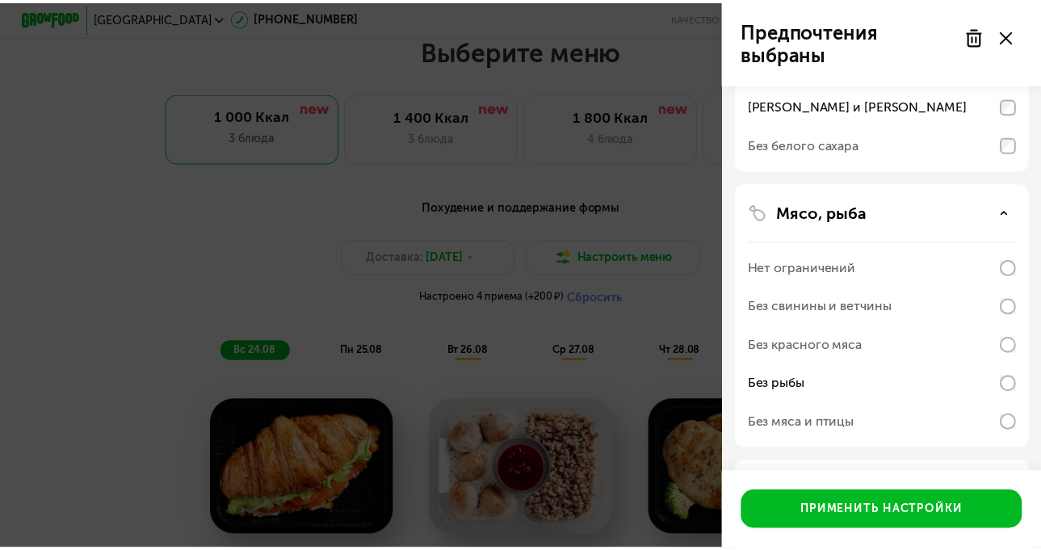
scroll to position [242, 0]
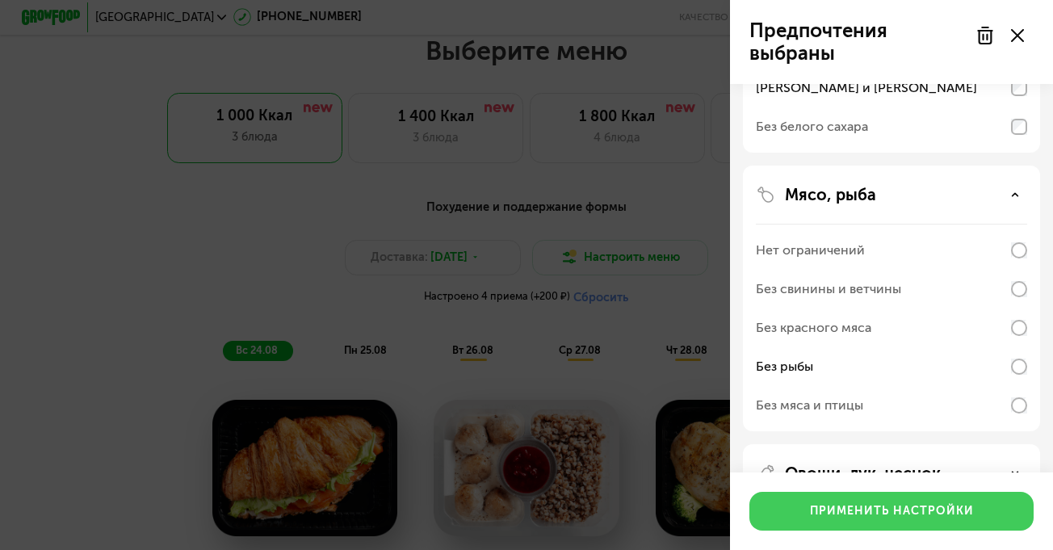
click at [868, 514] on div "Применить настройки" at bounding box center [892, 511] width 164 height 16
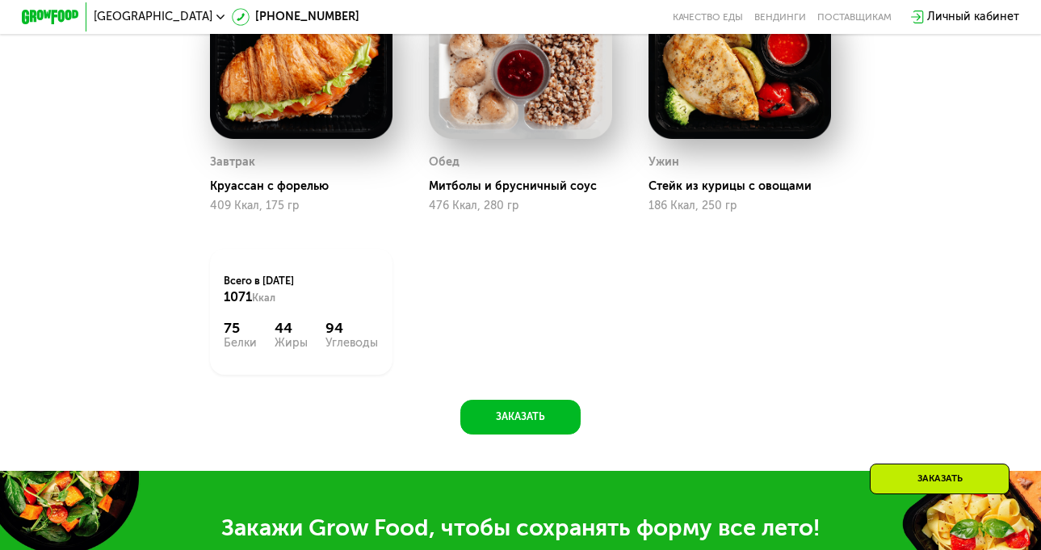
scroll to position [1039, 0]
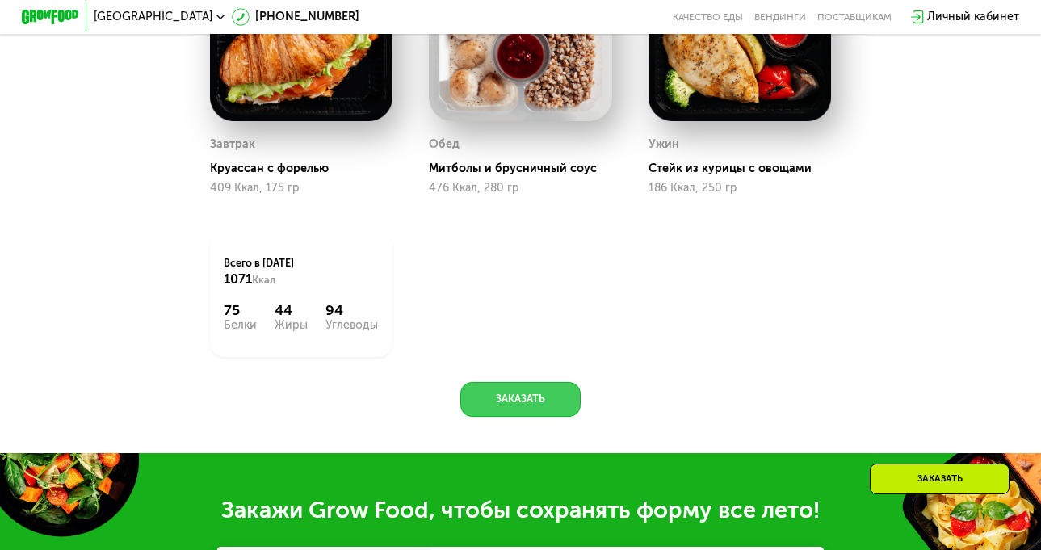
click at [542, 415] on button "Заказать" at bounding box center [520, 399] width 120 height 35
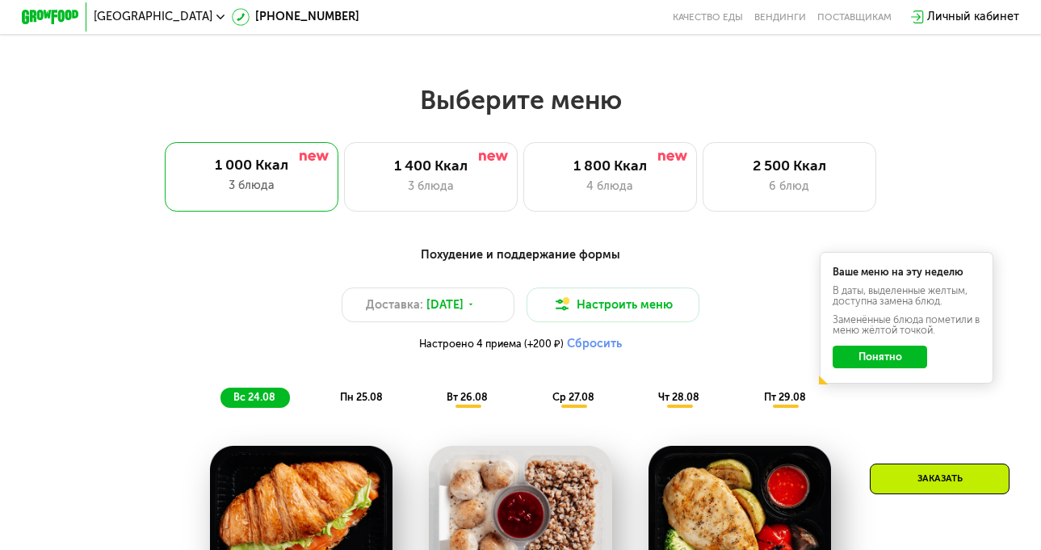
scroll to position [536, 0]
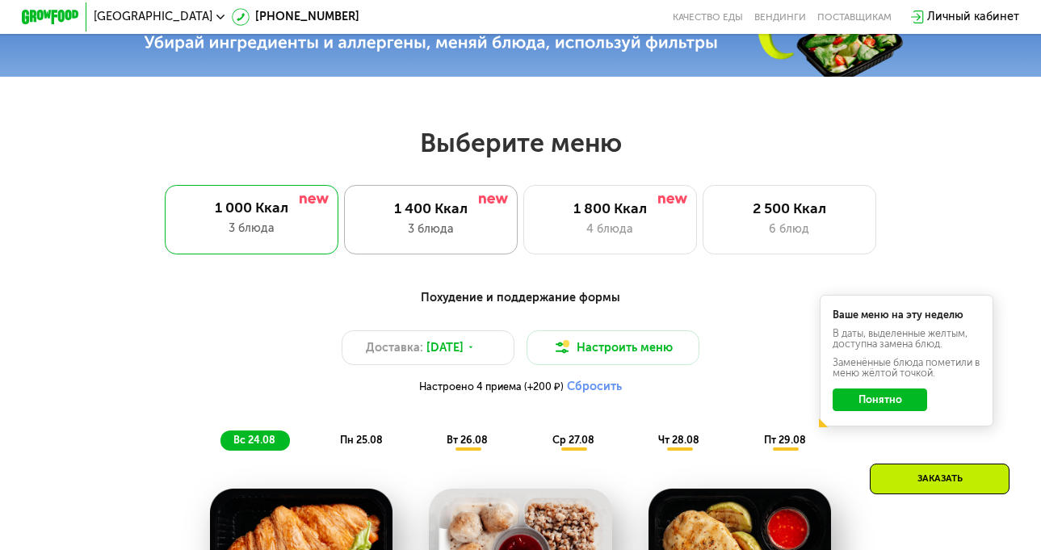
click at [445, 217] on div "1 400 Ккал" at bounding box center [430, 208] width 143 height 17
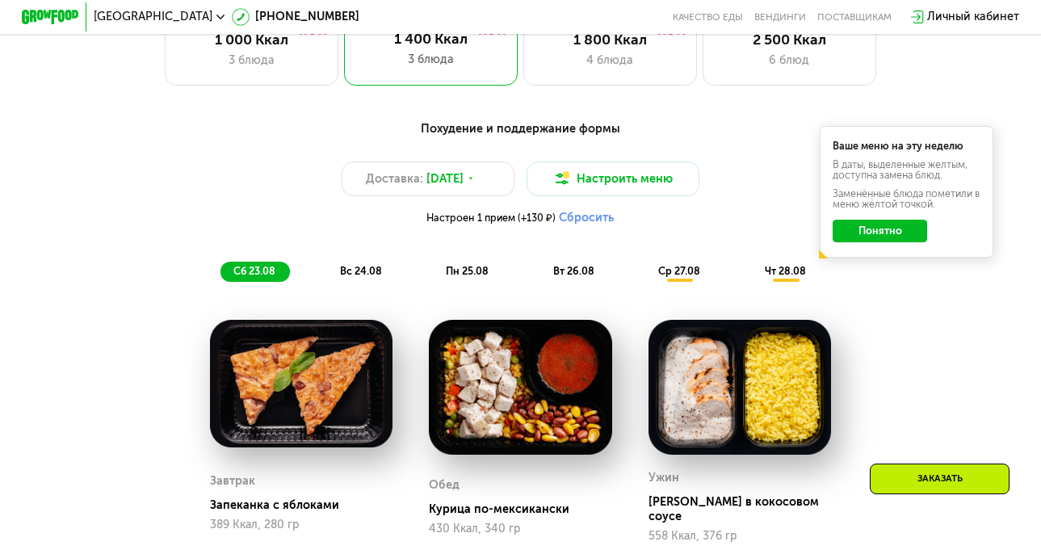
scroll to position [698, 0]
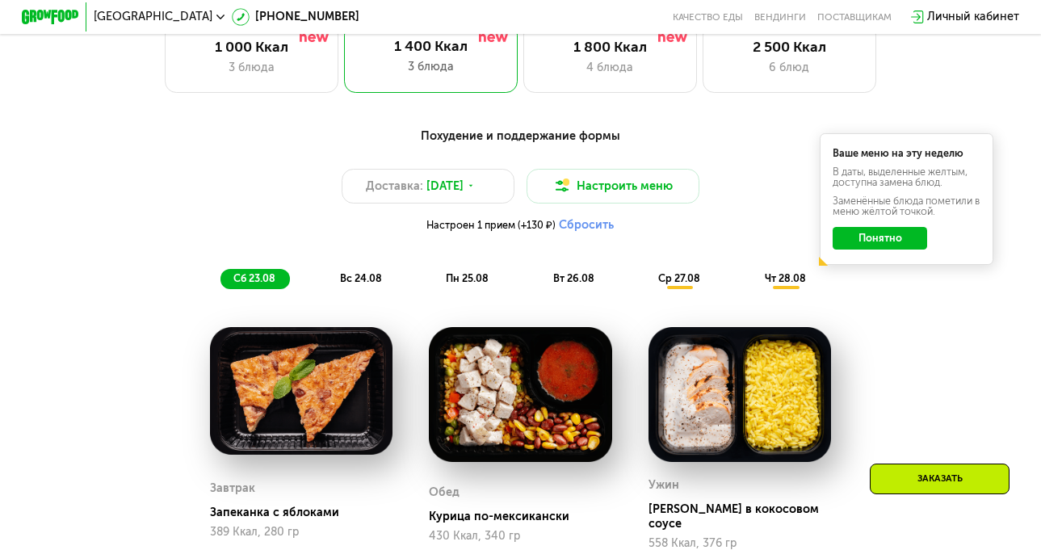
click at [359, 283] on span "вс 24.08" at bounding box center [361, 278] width 42 height 12
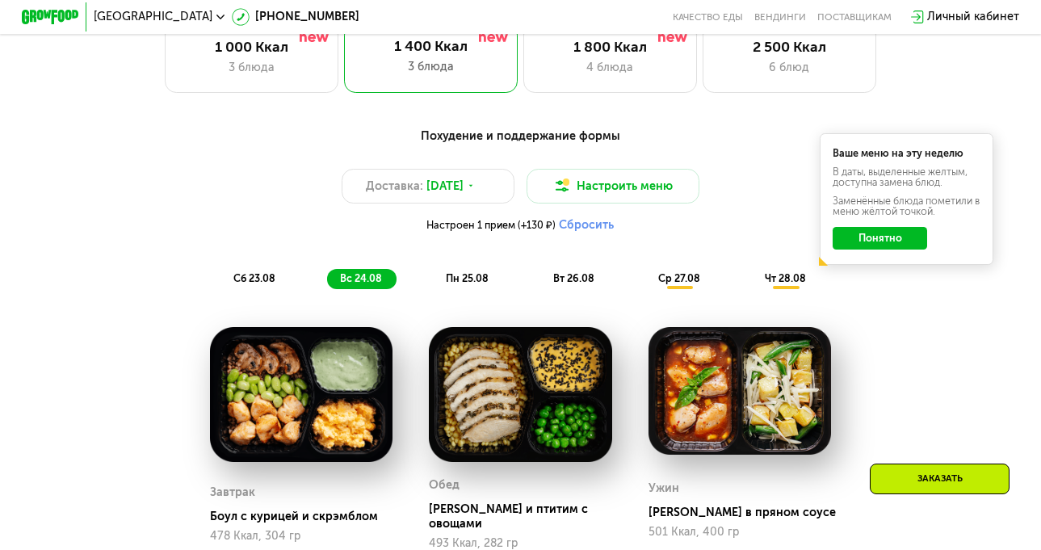
click at [452, 284] on span "пн 25.08" at bounding box center [467, 278] width 43 height 12
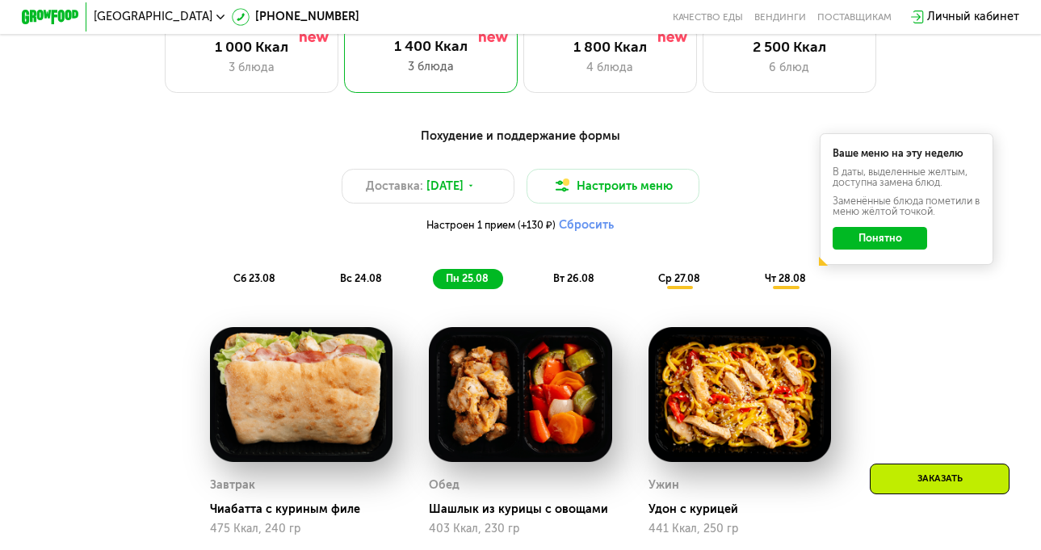
click at [576, 284] on span "вт 26.08" at bounding box center [573, 278] width 41 height 12
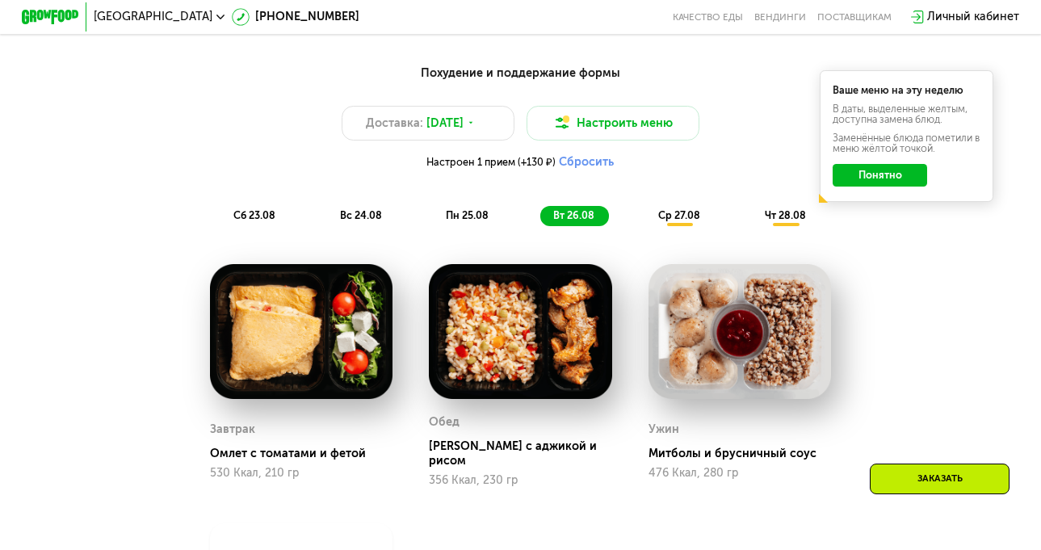
scroll to position [859, 0]
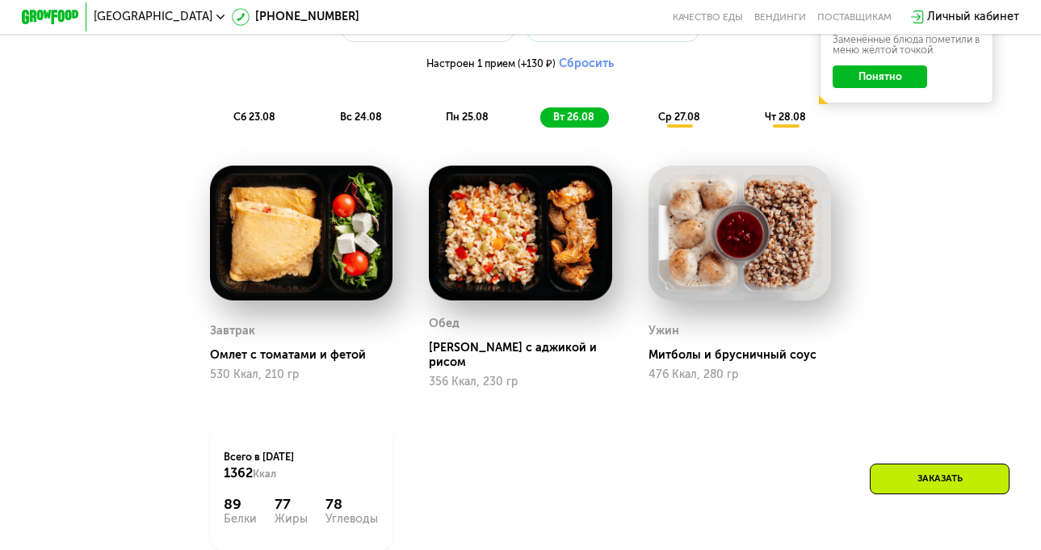
click at [686, 123] on span "ср 27.08" at bounding box center [679, 117] width 42 height 12
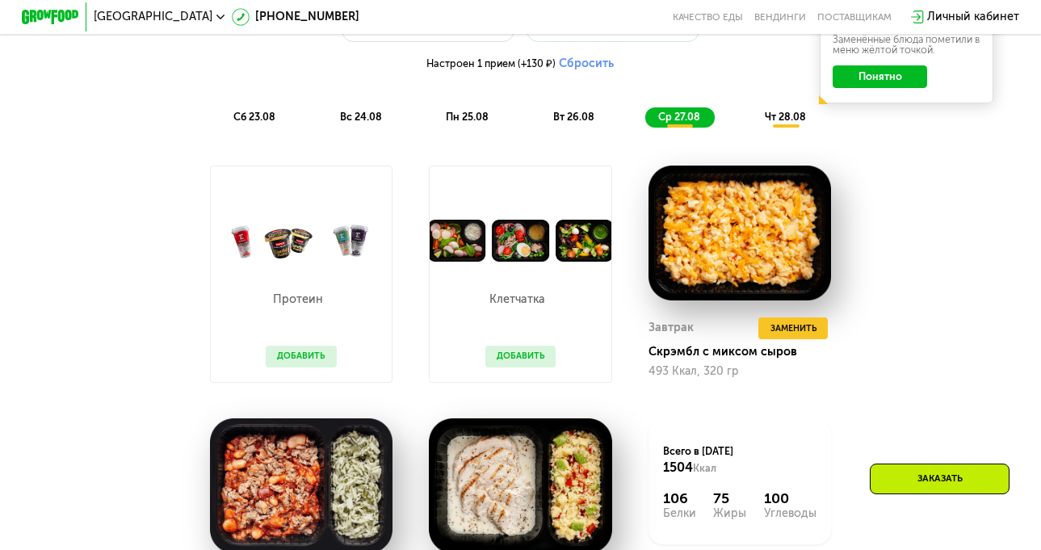
click at [789, 123] on span "чт 28.08" at bounding box center [785, 117] width 41 height 12
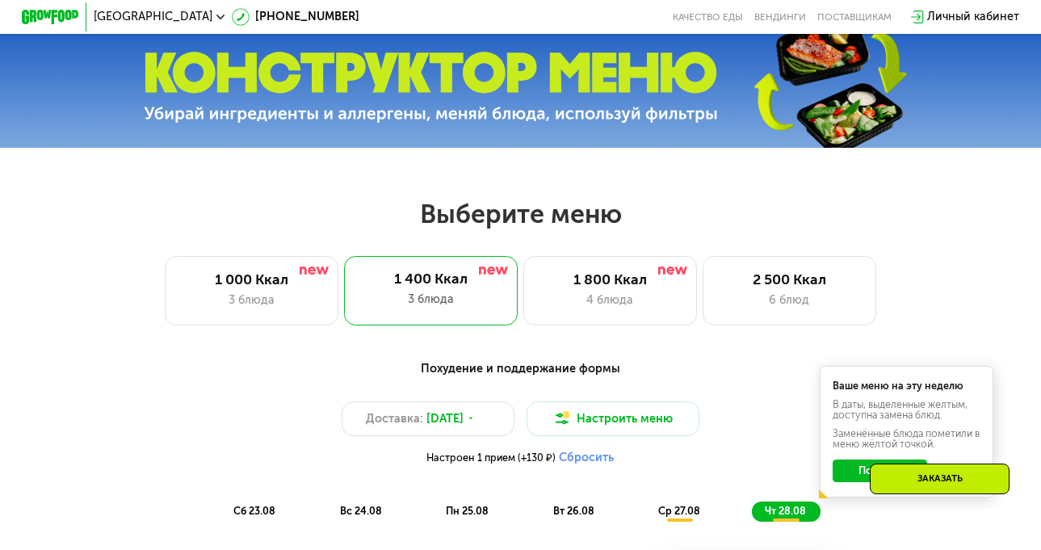
scroll to position [375, 0]
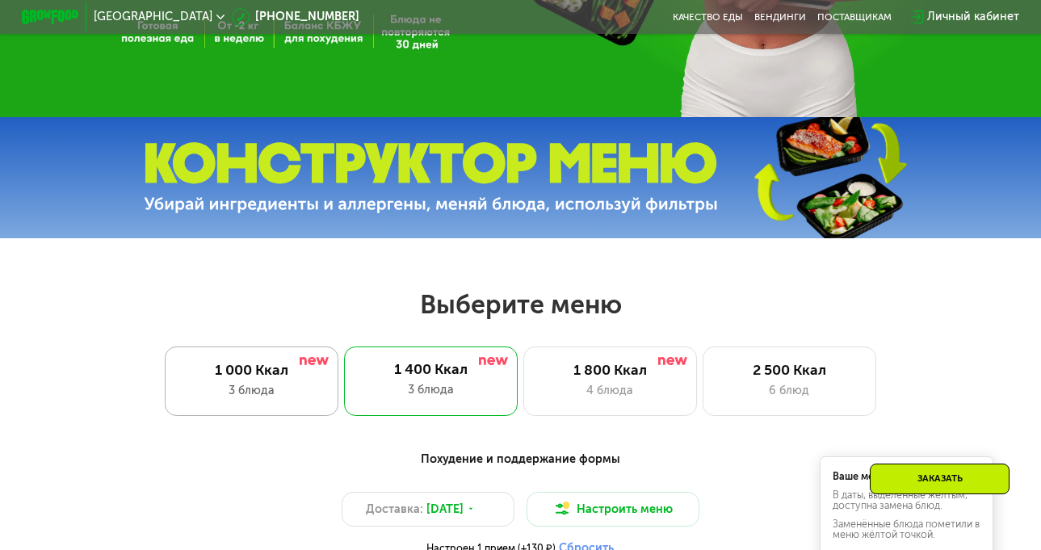
click at [237, 379] on div "1 000 Ккал" at bounding box center [251, 370] width 143 height 17
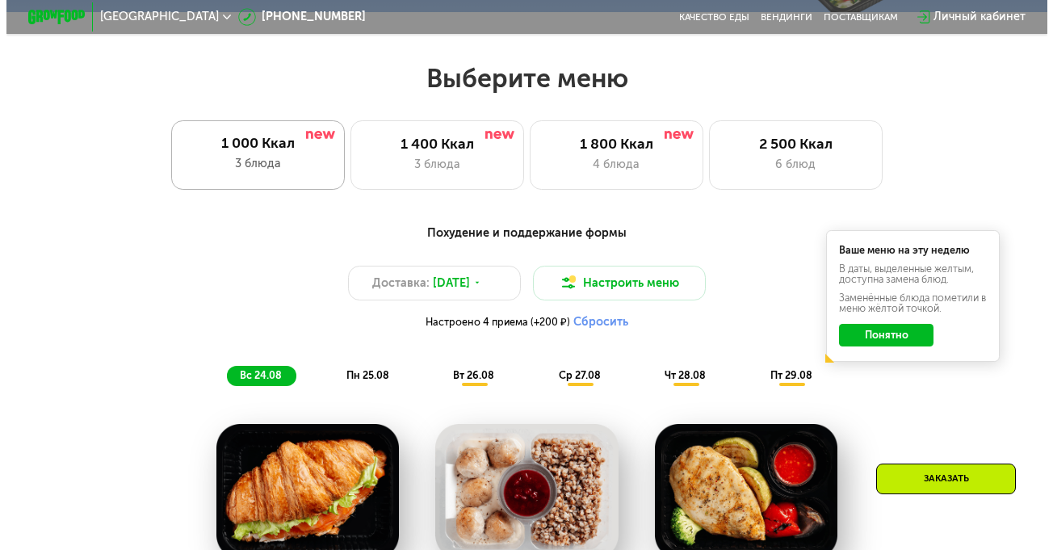
scroll to position [617, 0]
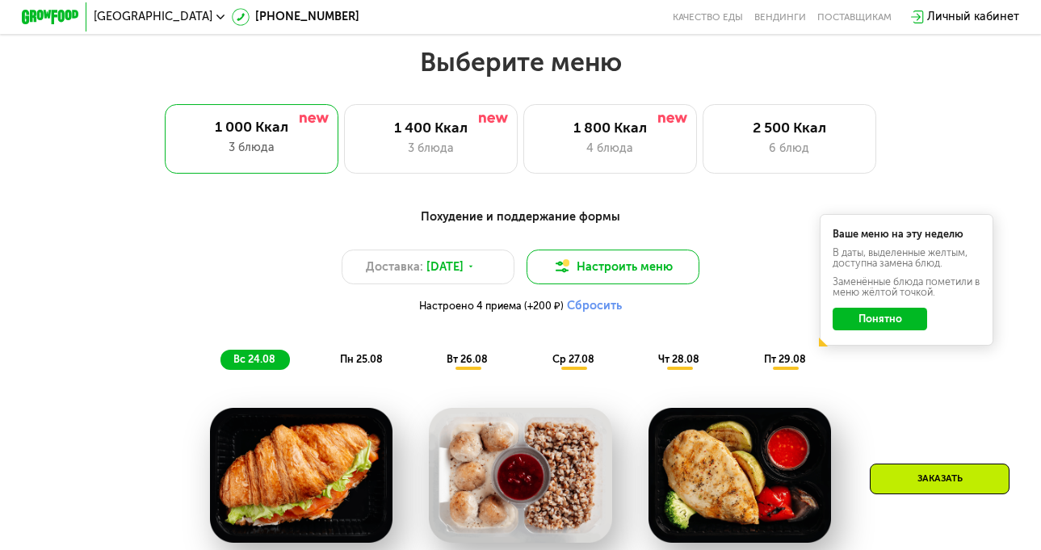
click at [604, 273] on button "Настроить меню" at bounding box center [614, 267] width 174 height 35
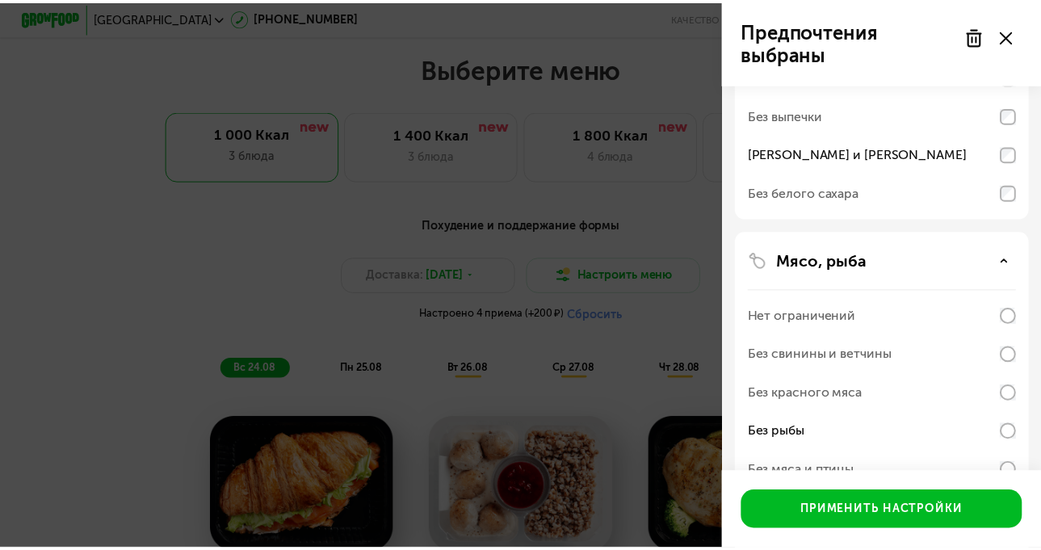
scroll to position [279, 0]
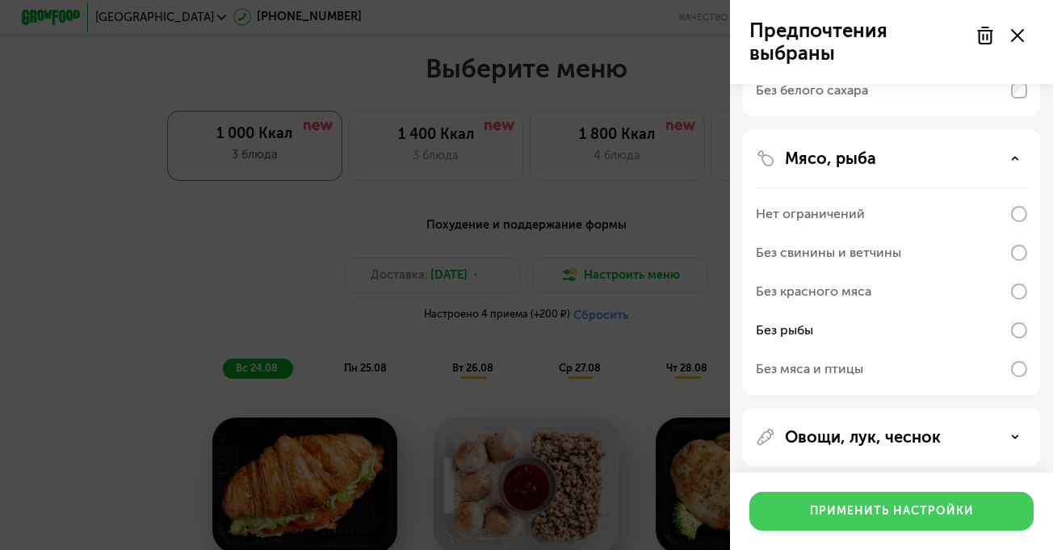
click at [885, 498] on button "Применить настройки" at bounding box center [892, 511] width 284 height 39
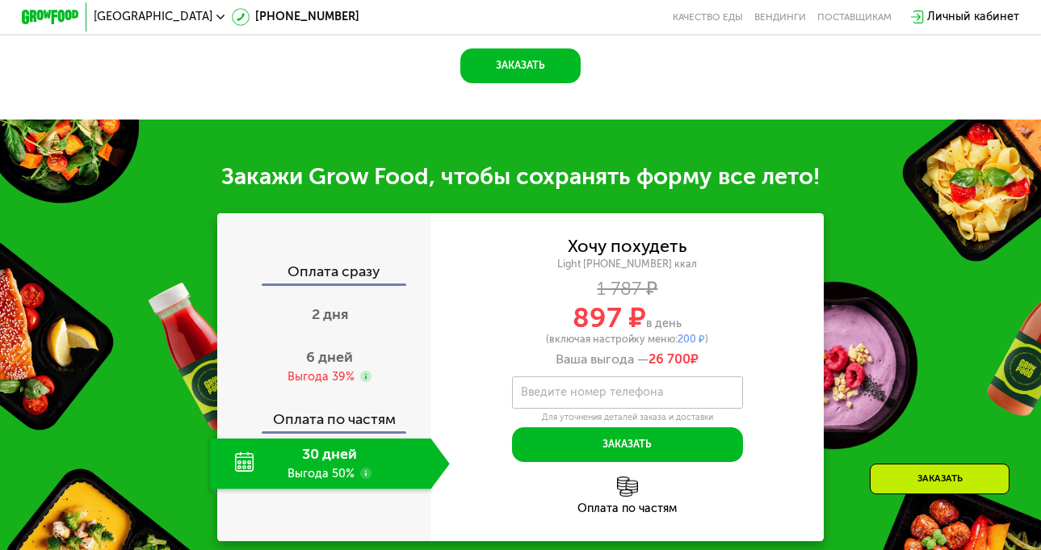
scroll to position [1344, 0]
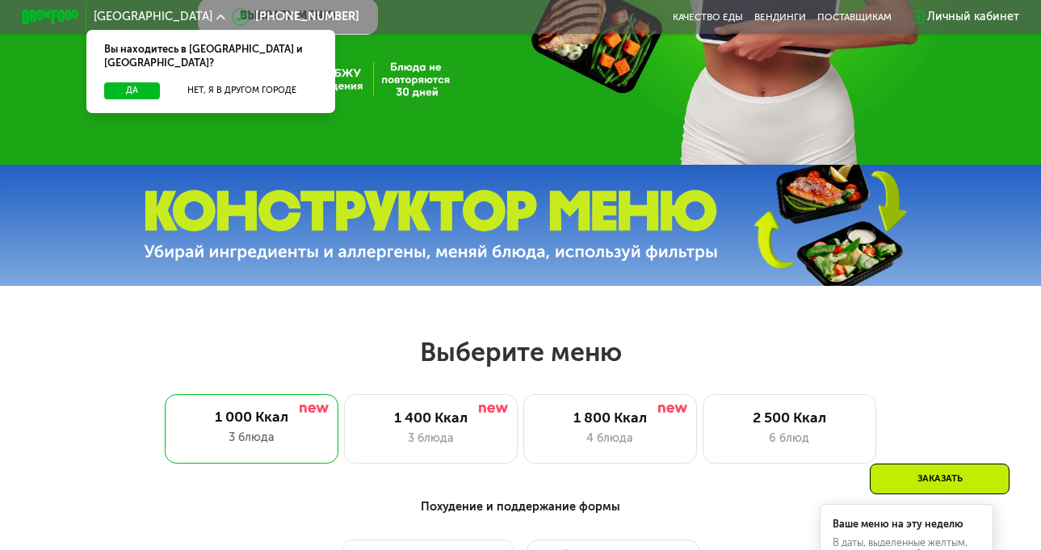
scroll to position [323, 0]
